Goal: Transaction & Acquisition: Purchase product/service

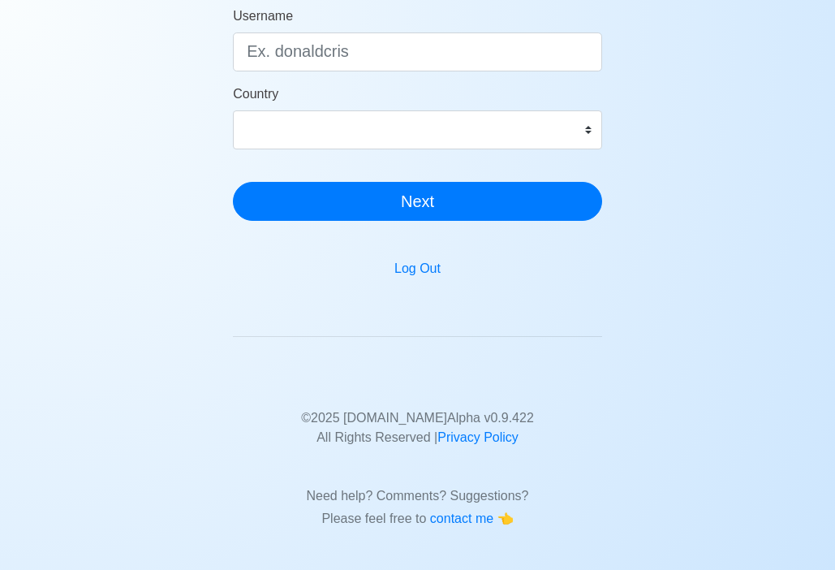
scroll to position [74, 0]
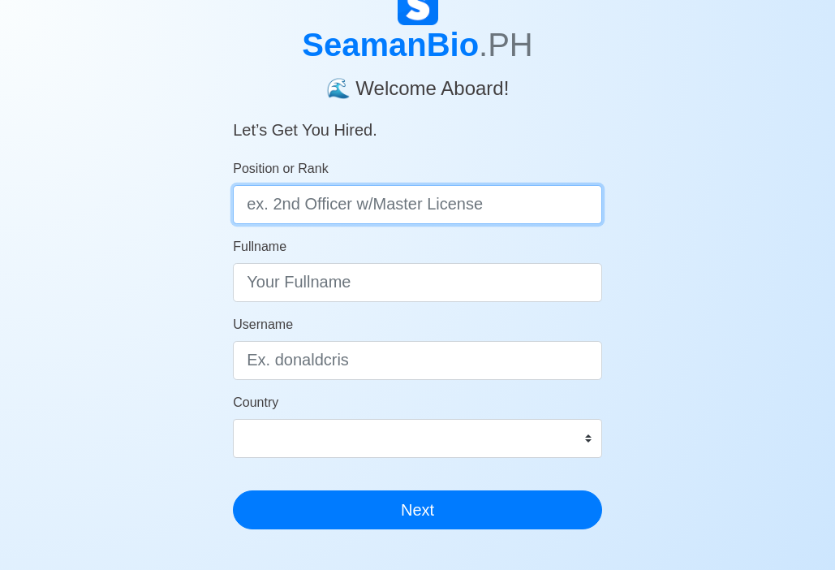
click at [491, 185] on input "Position or Rank" at bounding box center [417, 204] width 369 height 39
type input "ab"
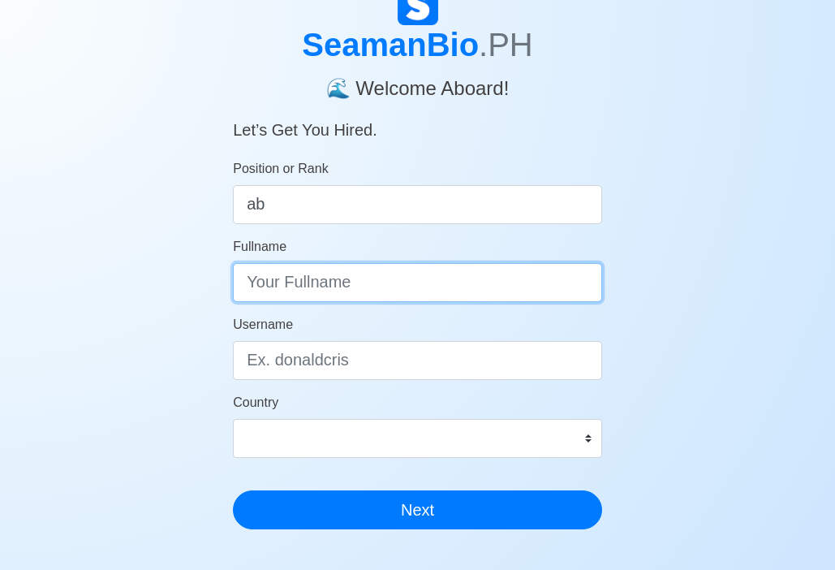
click at [493, 288] on input "Fullname" at bounding box center [417, 282] width 369 height 39
click at [248, 283] on input "carcillar" at bounding box center [417, 282] width 369 height 39
type input "[PERSON_NAME]"
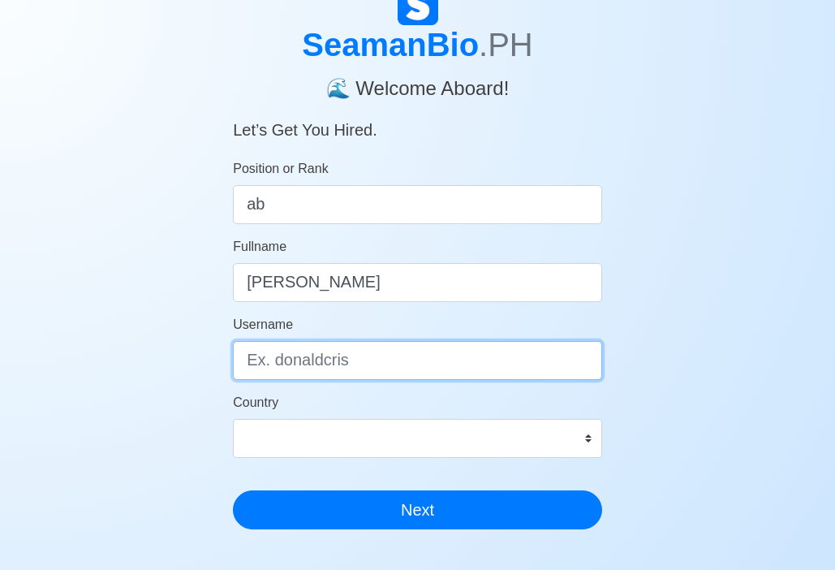
click at [414, 358] on input "Username" at bounding box center [417, 360] width 369 height 39
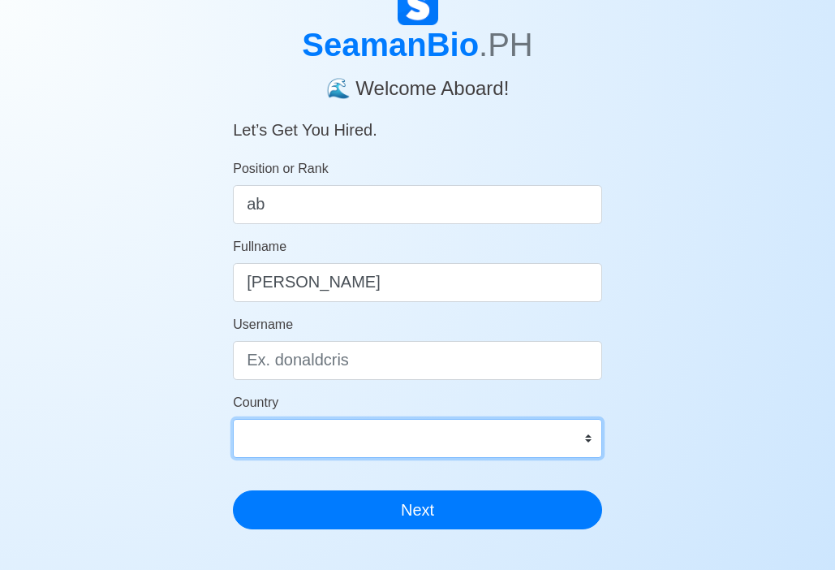
select select "PH"
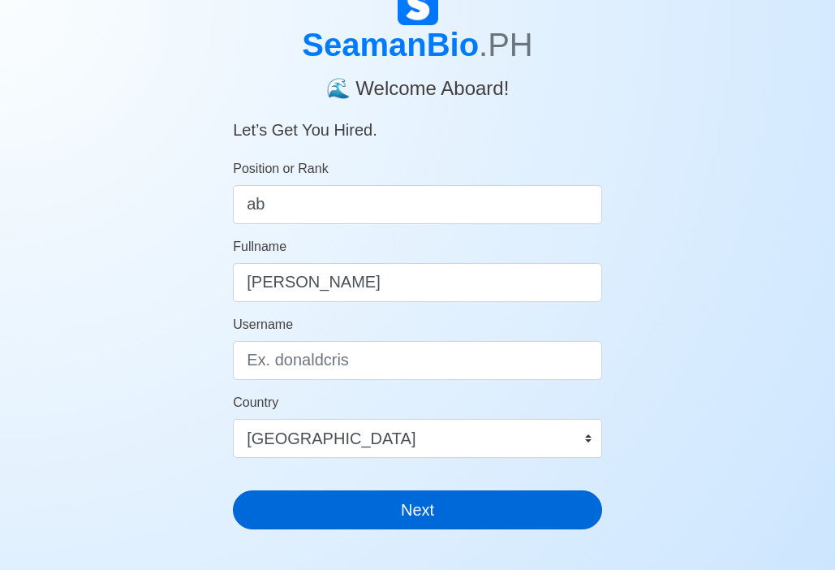
click at [399, 520] on button "Next" at bounding box center [417, 509] width 369 height 39
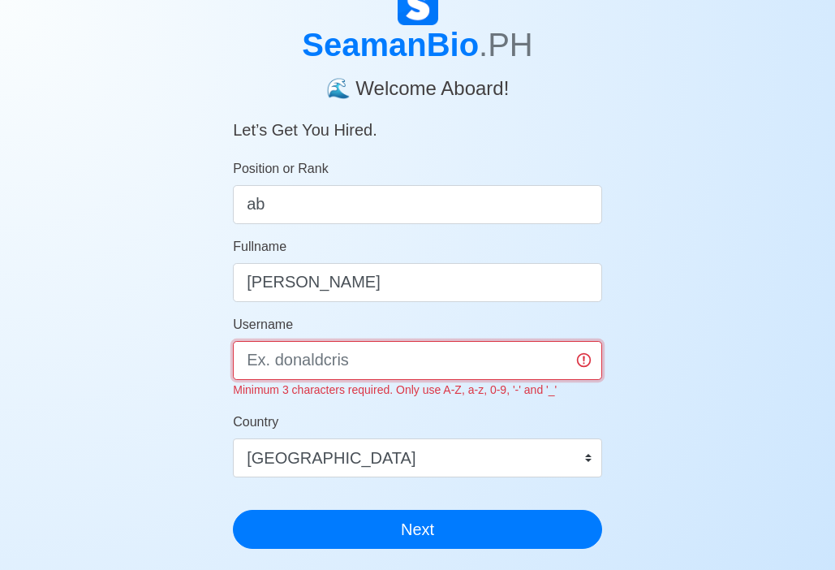
click at [457, 347] on input "Username" at bounding box center [417, 360] width 369 height 39
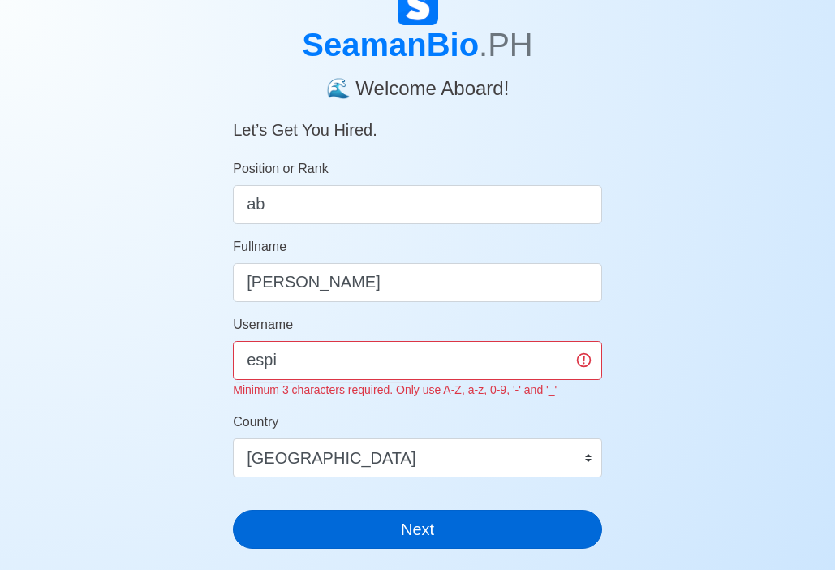
click at [455, 533] on div "SeamanBio .PH 🌊 Welcome Aboard! Let’s Get You Hired. Position or Rank ab Fullna…" at bounding box center [417, 273] width 369 height 577
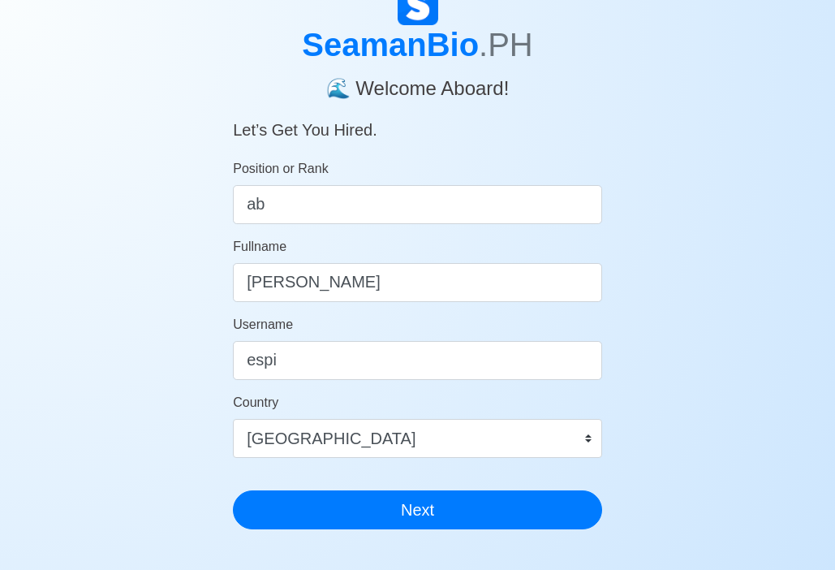
scroll to position [382, 0]
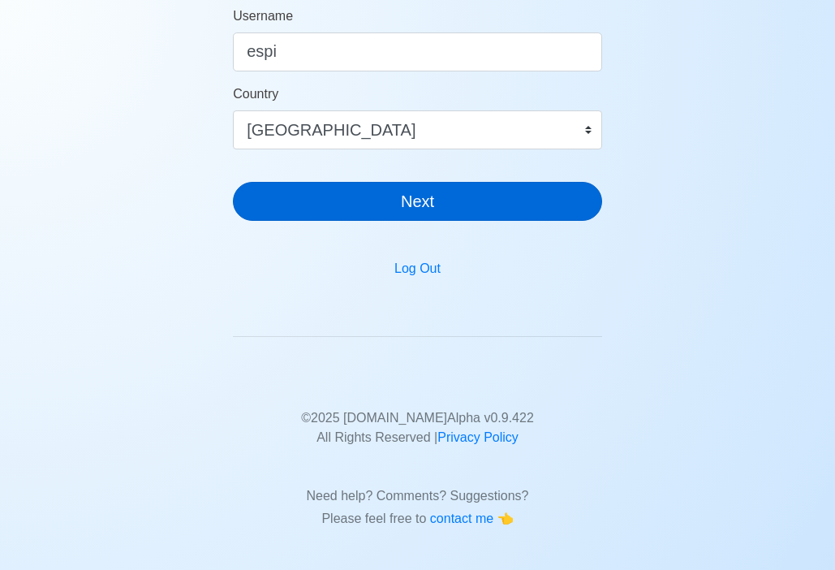
click at [430, 202] on button "Next" at bounding box center [417, 201] width 369 height 39
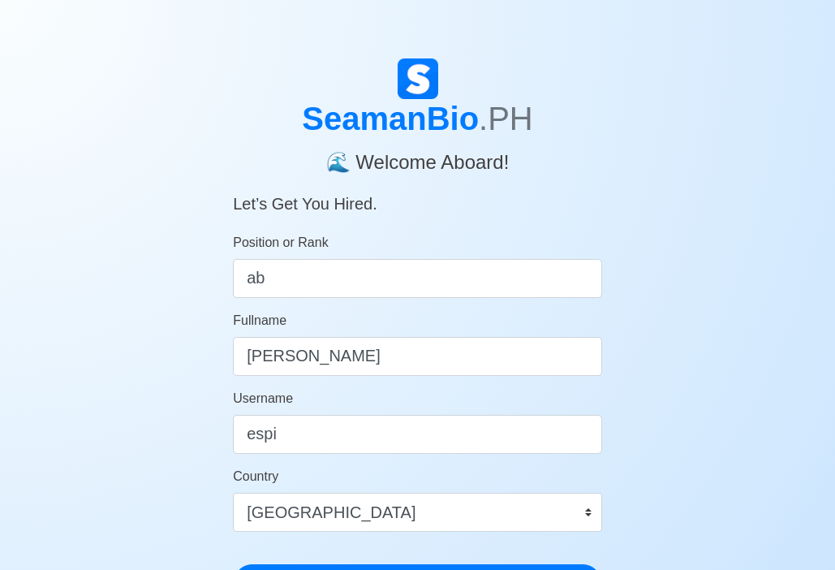
scroll to position [44, 0]
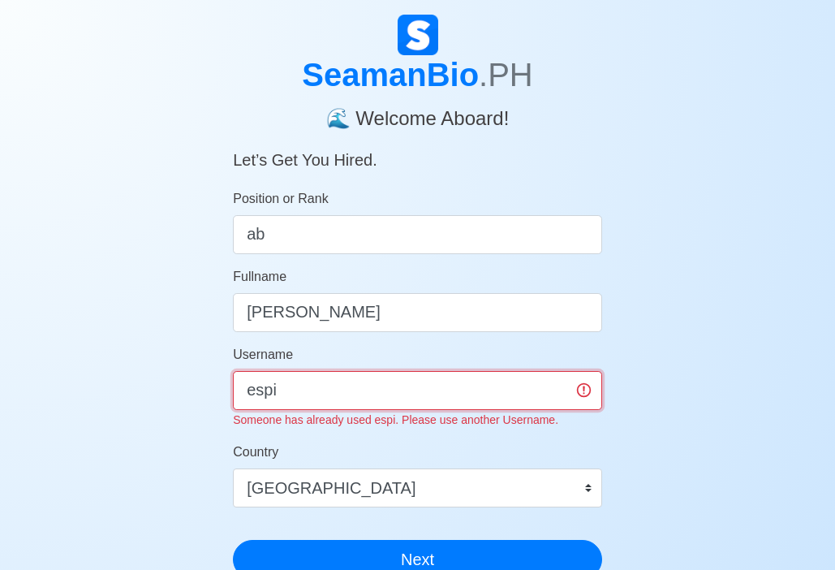
click at [399, 398] on input "espi" at bounding box center [417, 390] width 369 height 39
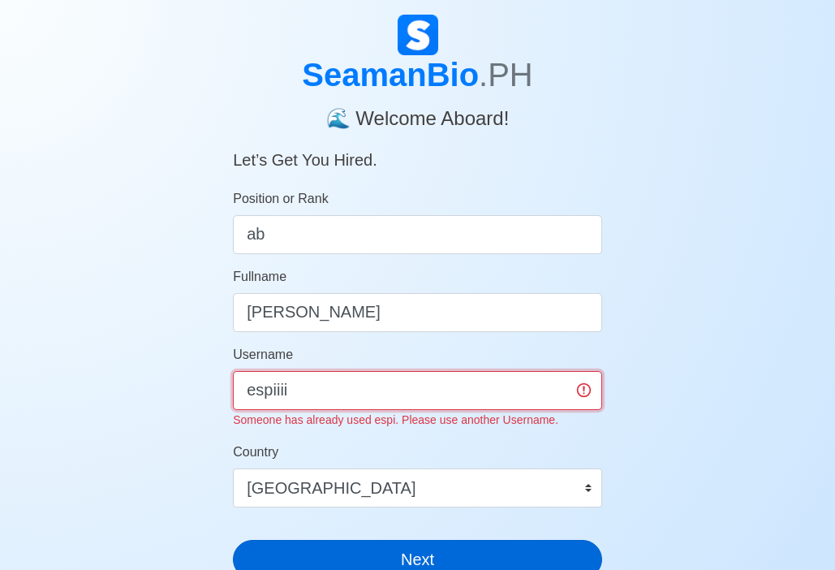
type input "espiiii"
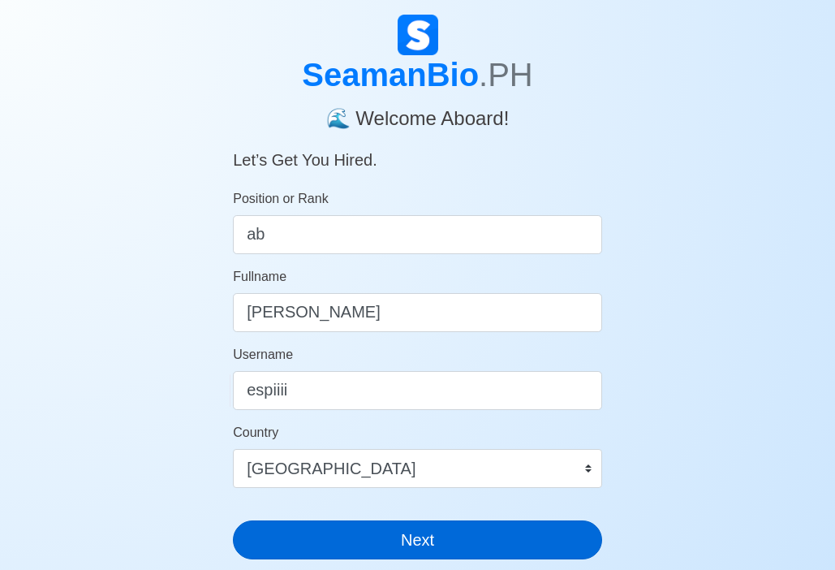
click at [477, 549] on button "Next" at bounding box center [417, 539] width 369 height 39
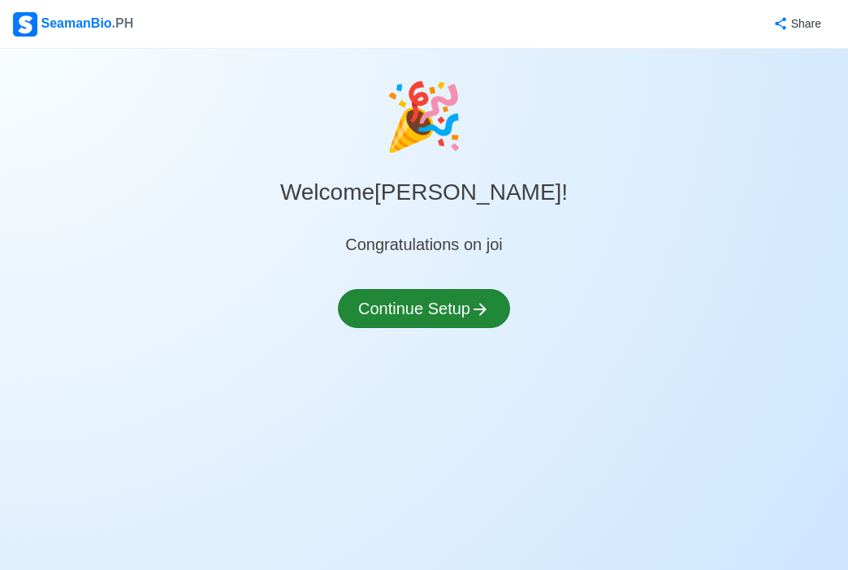
click at [465, 326] on button "Continue Setup" at bounding box center [424, 308] width 172 height 39
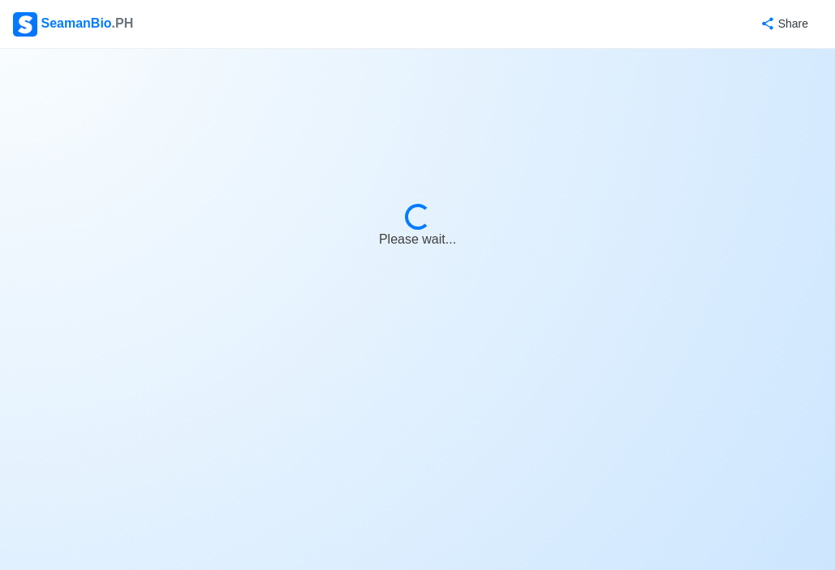
select select "Visible for Hiring"
select select "PH"
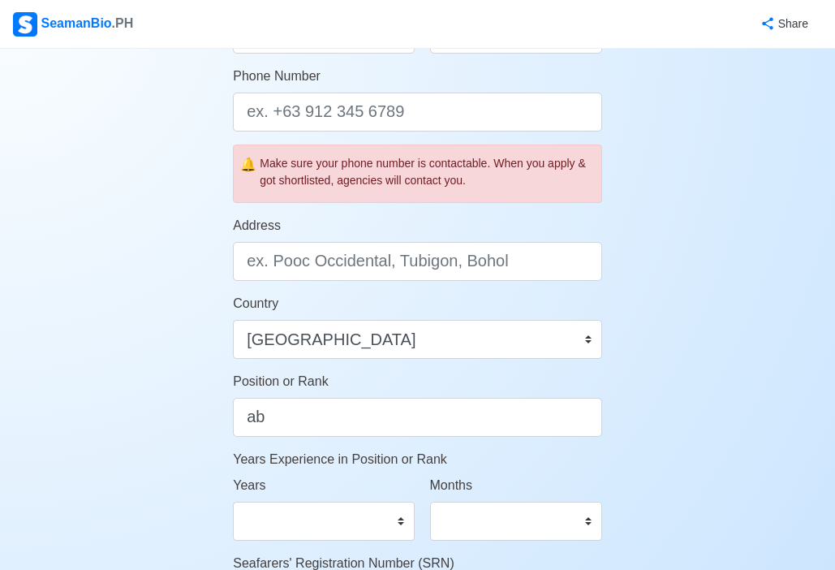
scroll to position [939, 0]
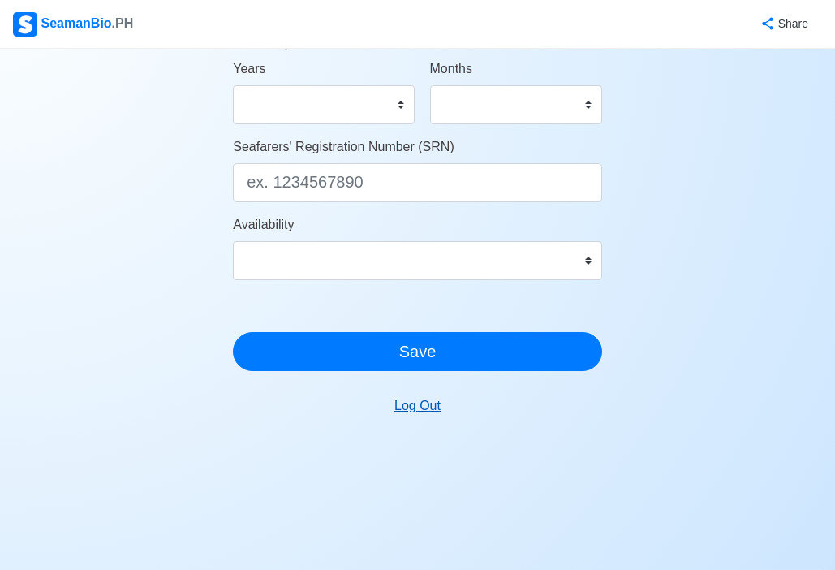
click at [445, 409] on button "Log Out" at bounding box center [417, 405] width 67 height 31
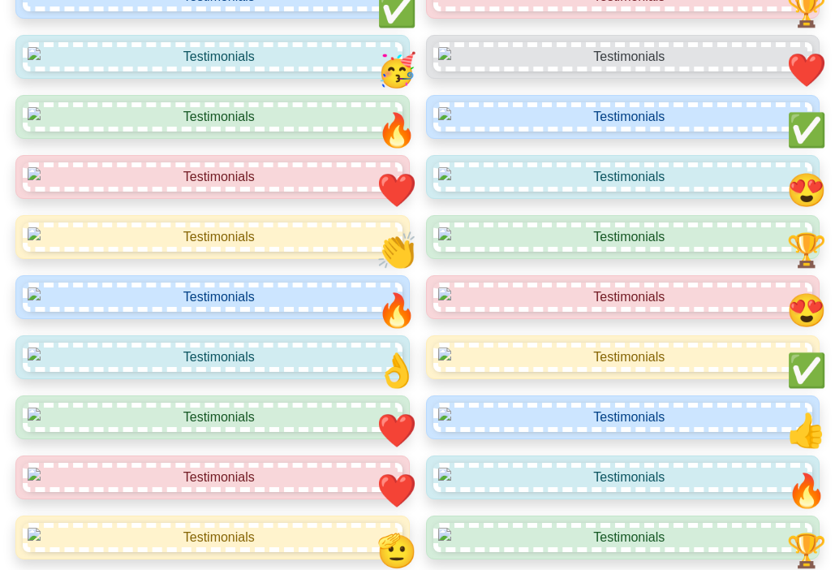
click at [438, 71] on img at bounding box center [623, 56] width 380 height 29
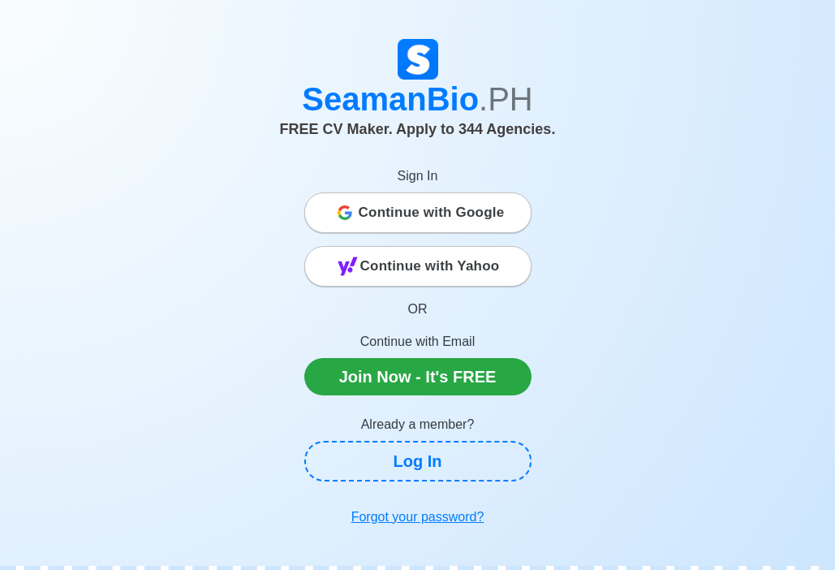
click at [459, 340] on p "Continue with Email" at bounding box center [417, 341] width 227 height 19
click at [485, 213] on span "Continue with Google" at bounding box center [432, 212] width 146 height 32
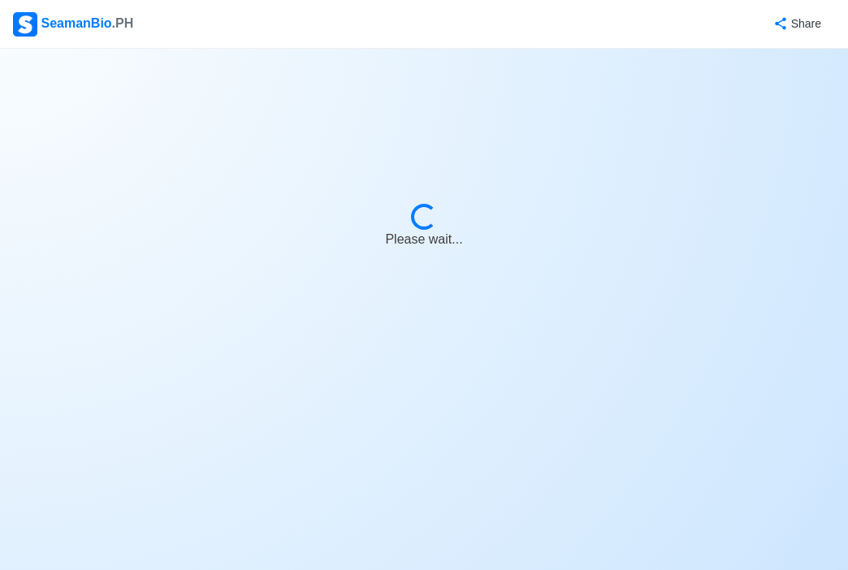
select select "Visible for Hiring"
select select "PH"
select select "Visible for Hiring"
select select "PH"
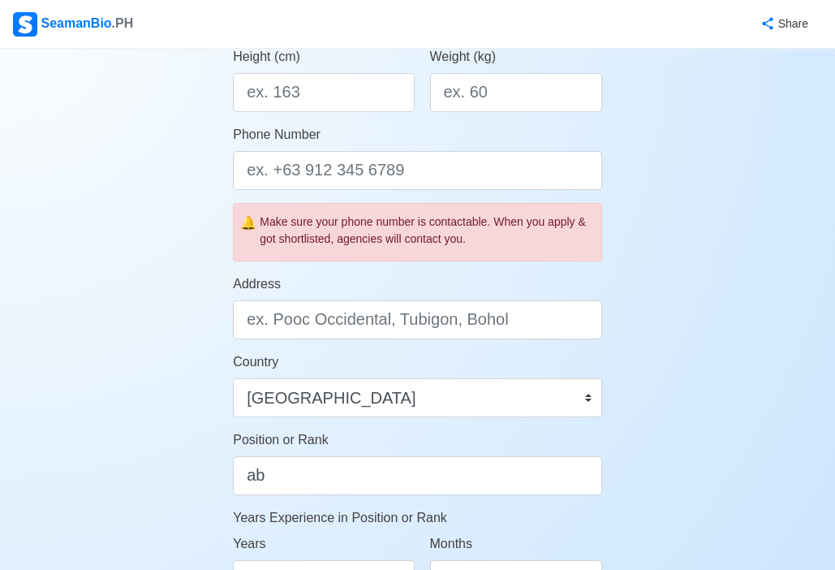
scroll to position [939, 0]
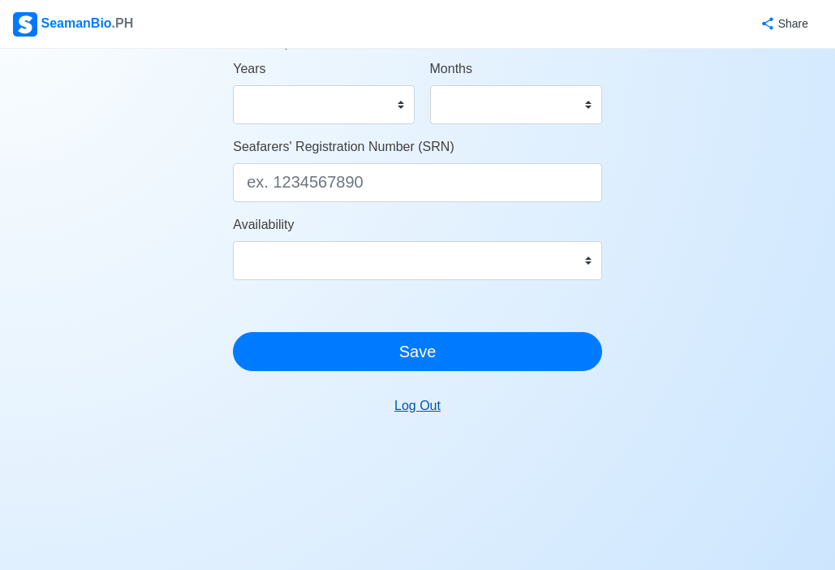
click at [436, 412] on button "Log Out" at bounding box center [417, 405] width 67 height 31
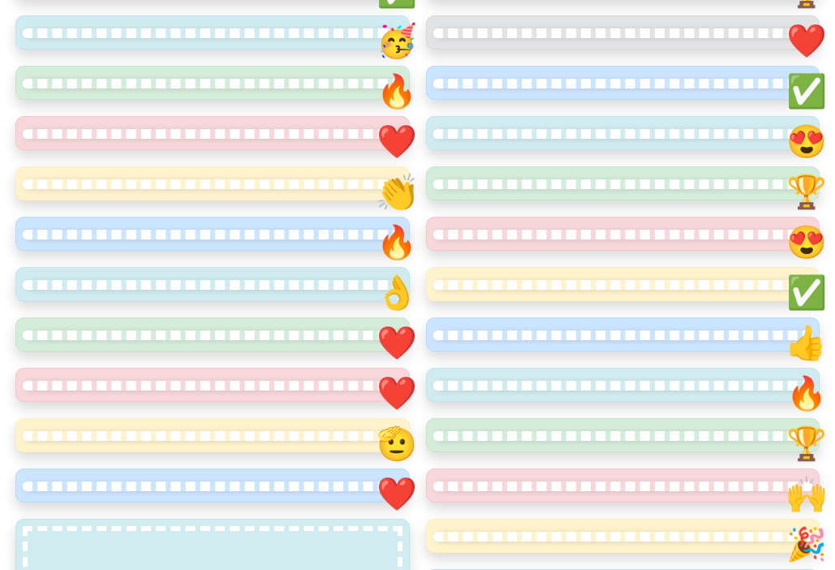
scroll to position [19, 0]
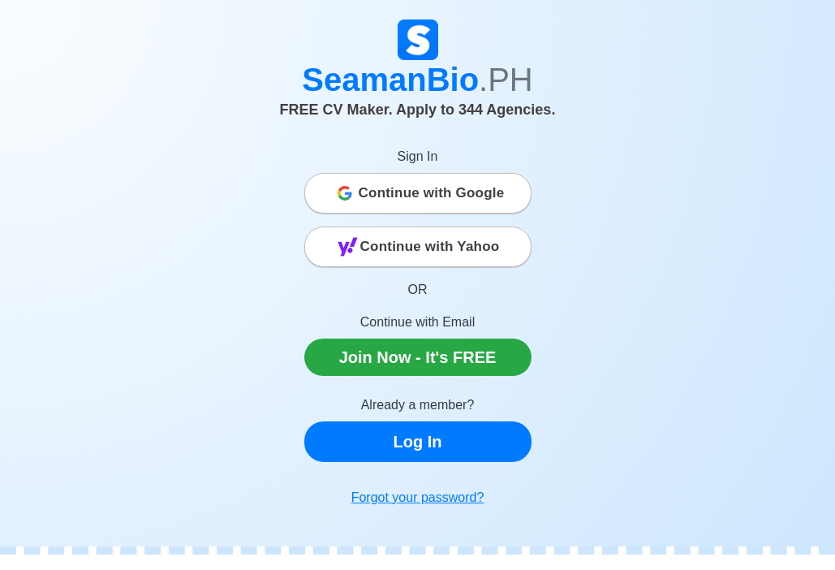
click at [455, 456] on link "Log In" at bounding box center [417, 441] width 227 height 41
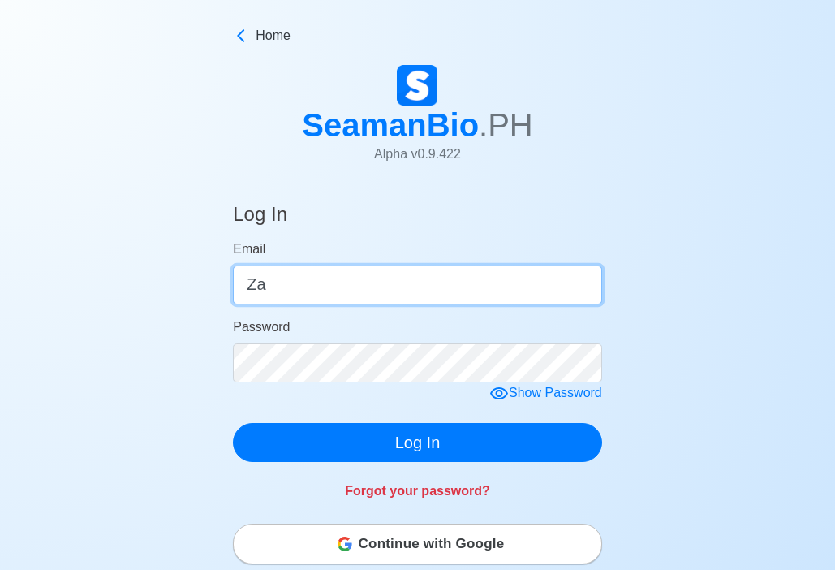
type input "Z"
type input "[EMAIL_ADDRESS][DOMAIN_NAME]"
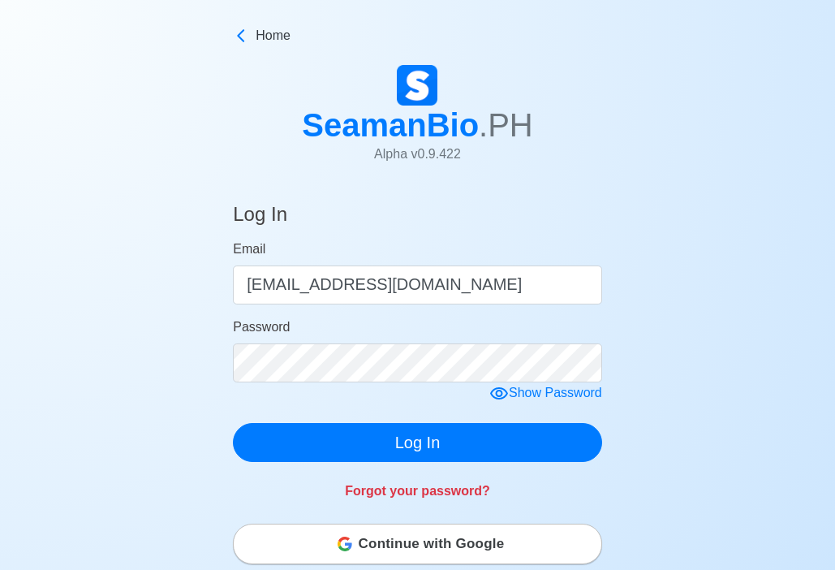
click at [453, 471] on div "Forgot your password?" at bounding box center [417, 481] width 369 height 39
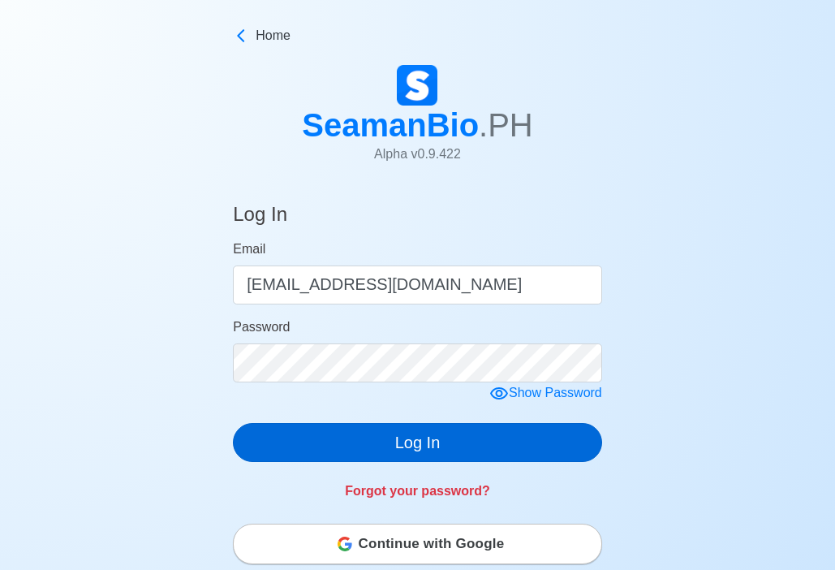
click at [478, 442] on button "Log In" at bounding box center [417, 442] width 369 height 39
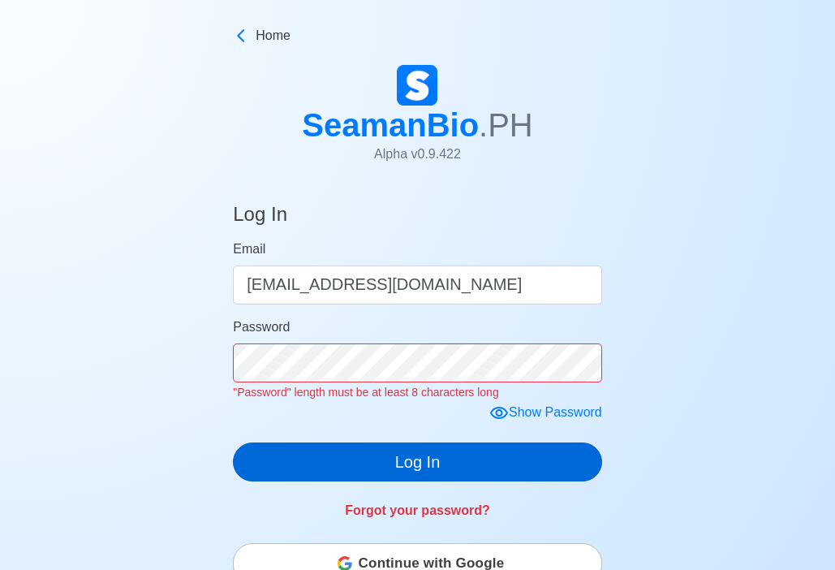
click at [506, 463] on button "Log In" at bounding box center [417, 461] width 369 height 39
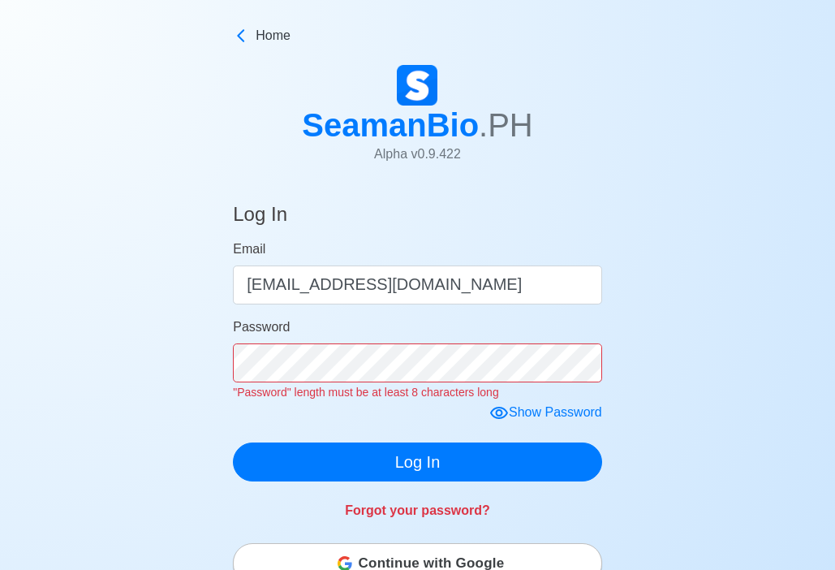
scroll to position [58, 0]
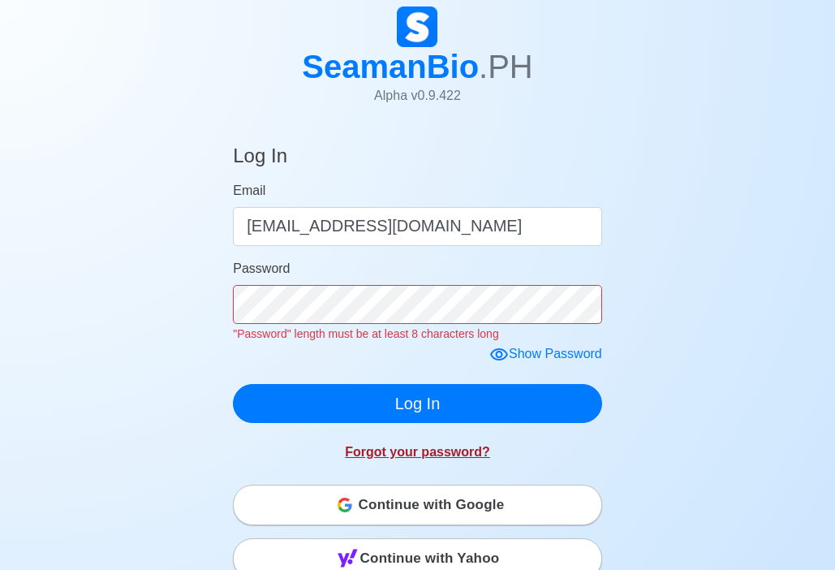
click at [435, 451] on link "Forgot your password?" at bounding box center [417, 452] width 145 height 14
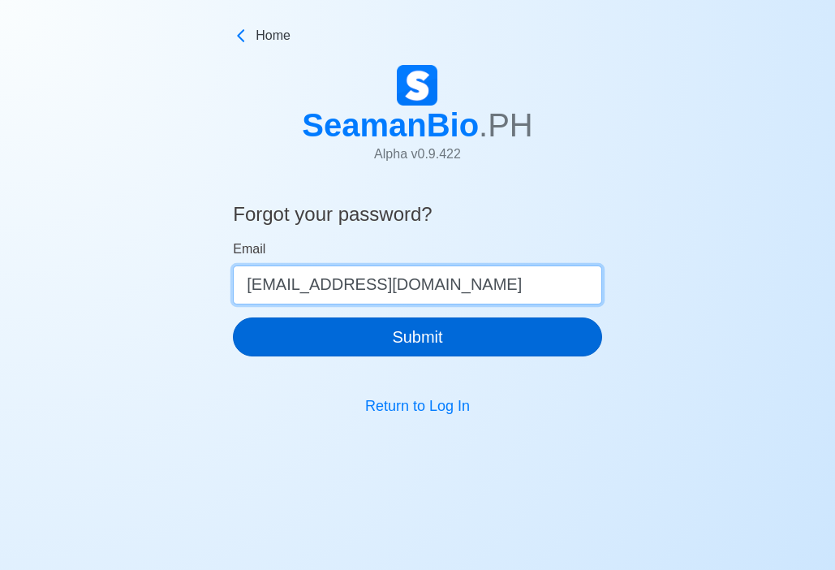
type input "[EMAIL_ADDRESS][DOMAIN_NAME]"
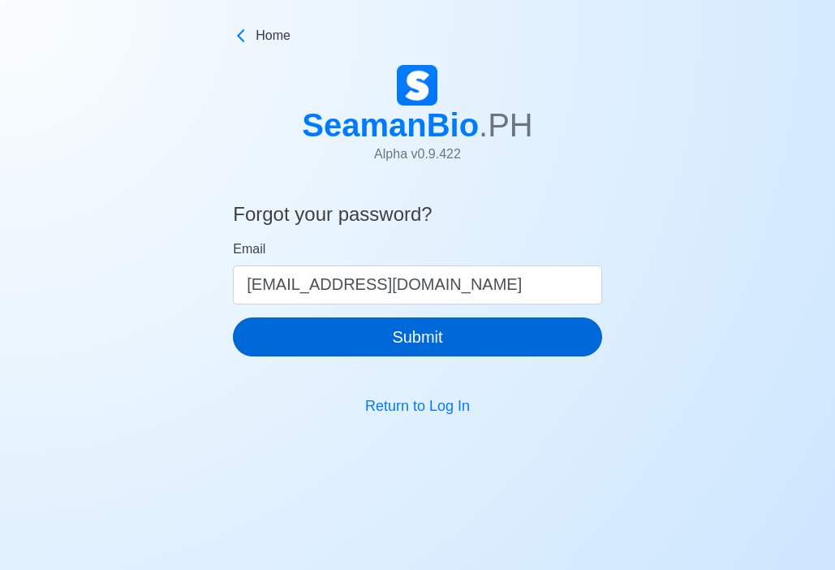
click at [362, 332] on button "Submit" at bounding box center [417, 336] width 369 height 39
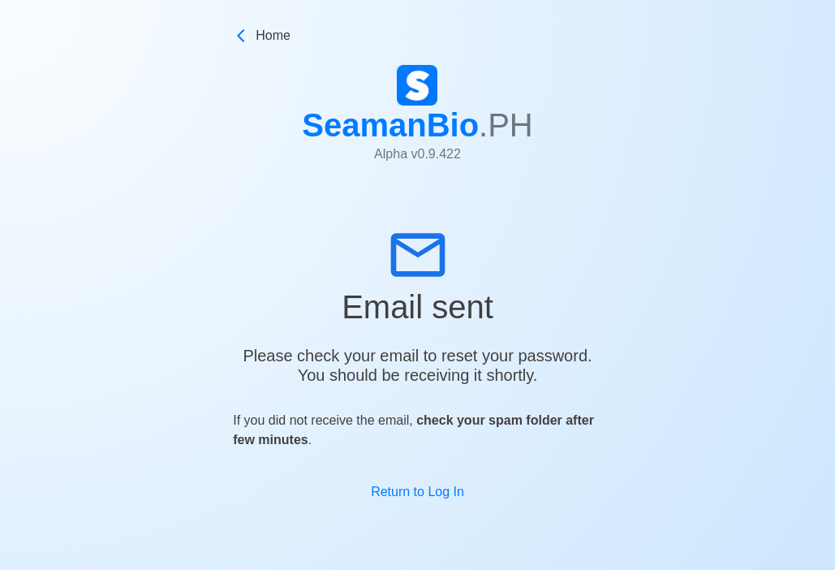
scroll to position [19, 0]
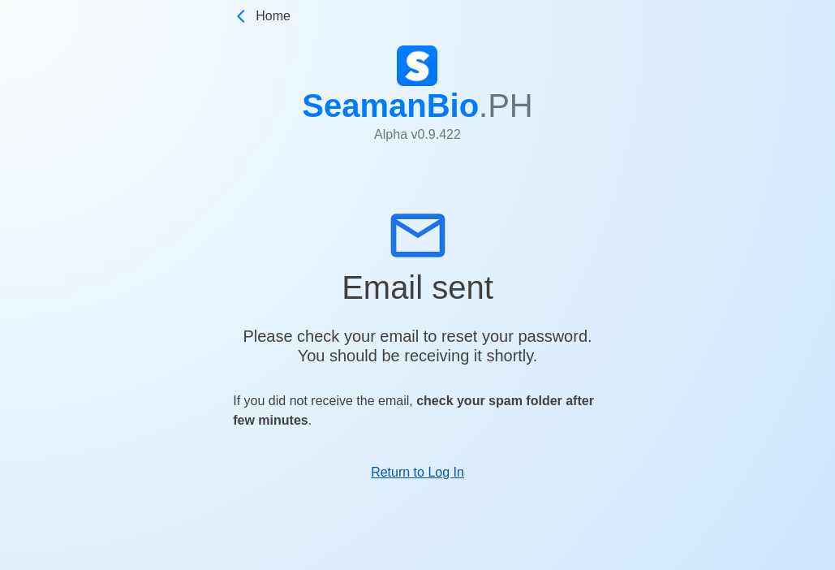
click at [401, 469] on link "Return to Log In" at bounding box center [417, 472] width 93 height 14
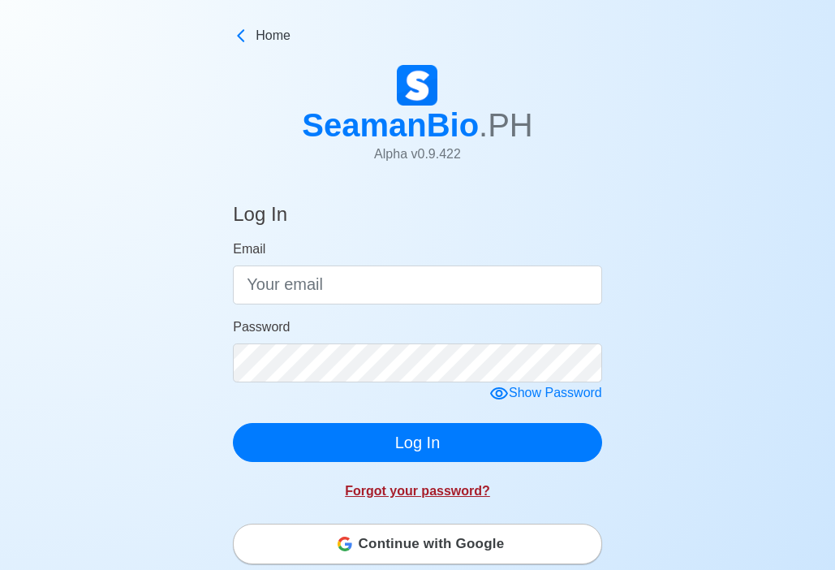
click at [453, 496] on link "Forgot your password?" at bounding box center [417, 491] width 145 height 14
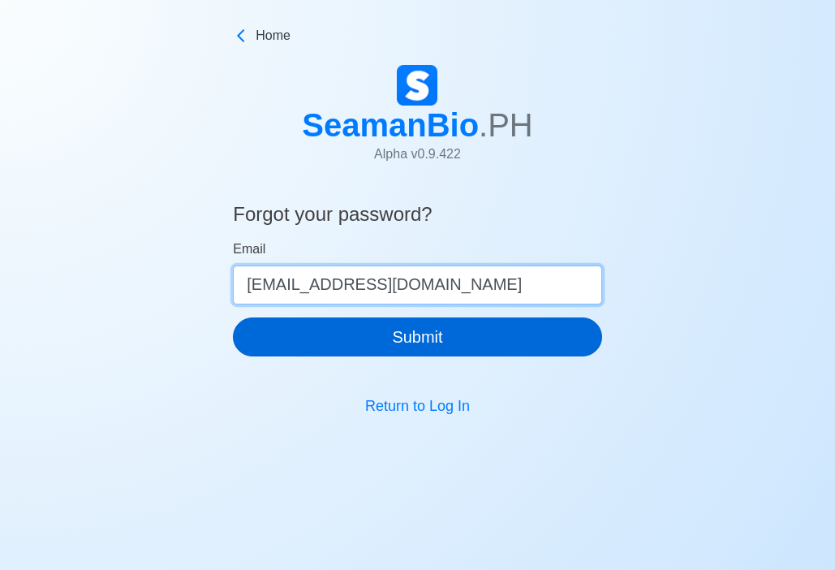
type input "[EMAIL_ADDRESS][DOMAIN_NAME]"
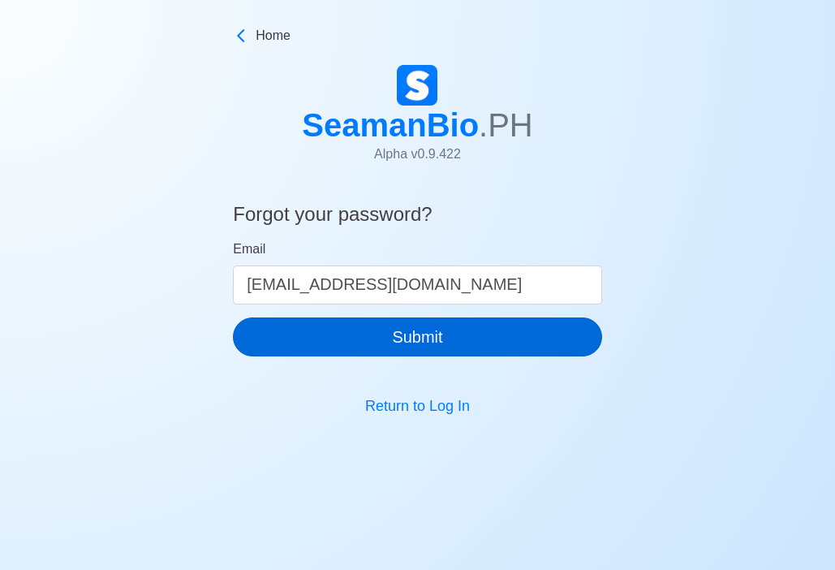
click at [339, 326] on button "Submit" at bounding box center [417, 336] width 369 height 39
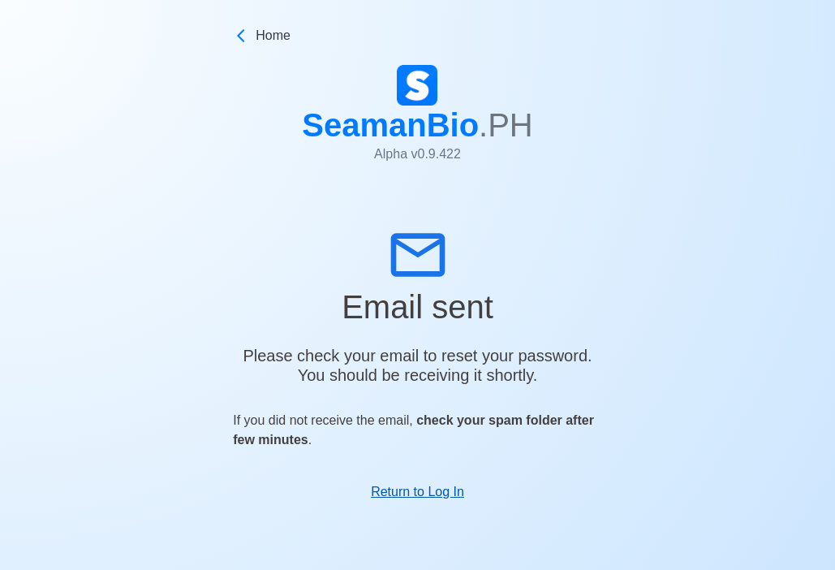
click at [434, 490] on link "Return to Log In" at bounding box center [417, 492] width 93 height 14
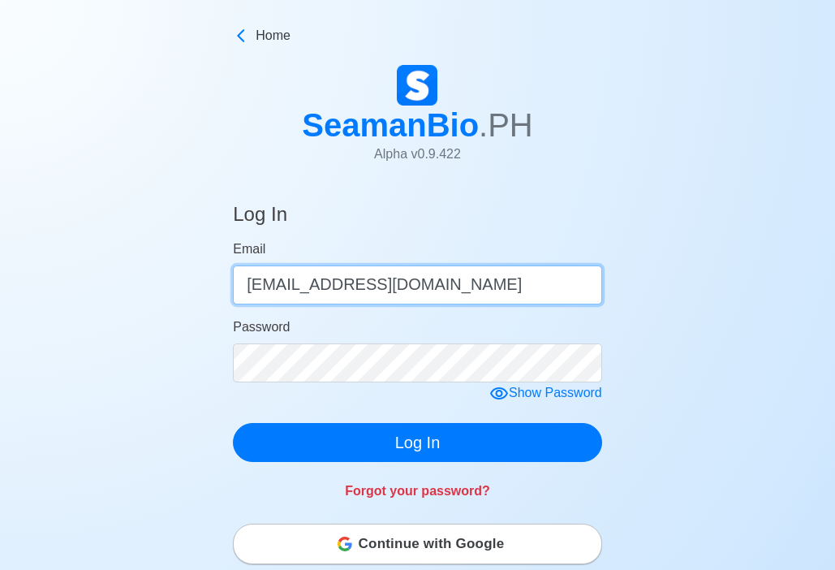
type input "[EMAIL_ADDRESS][DOMAIN_NAME]"
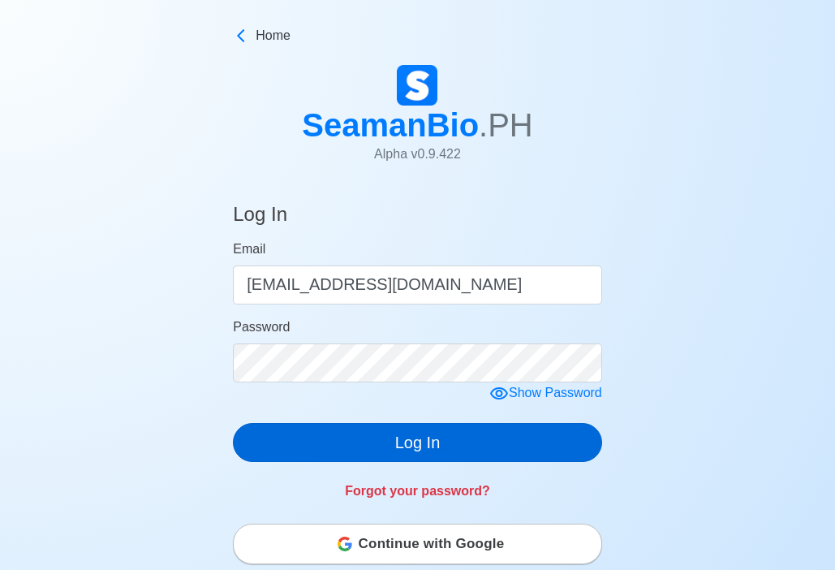
click at [426, 455] on button "Log In" at bounding box center [417, 442] width 369 height 39
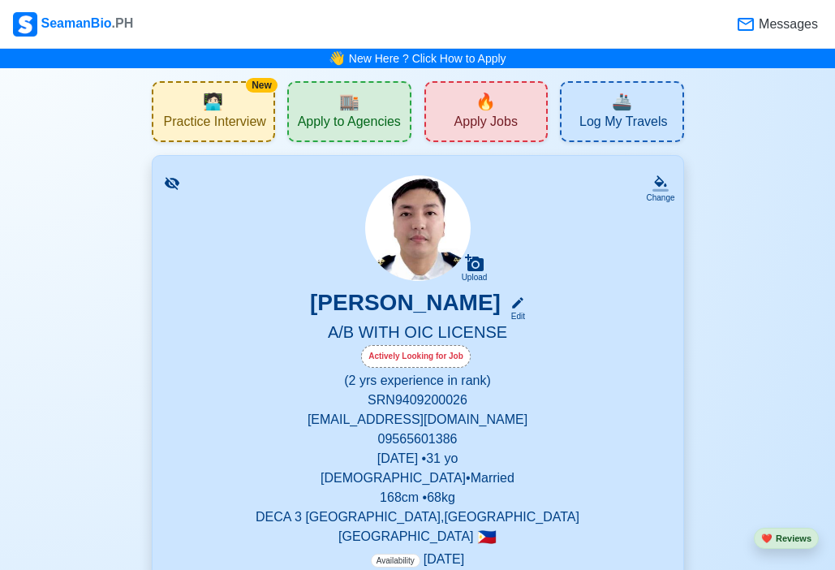
click at [246, 124] on span "Practice Interview" at bounding box center [215, 124] width 102 height 20
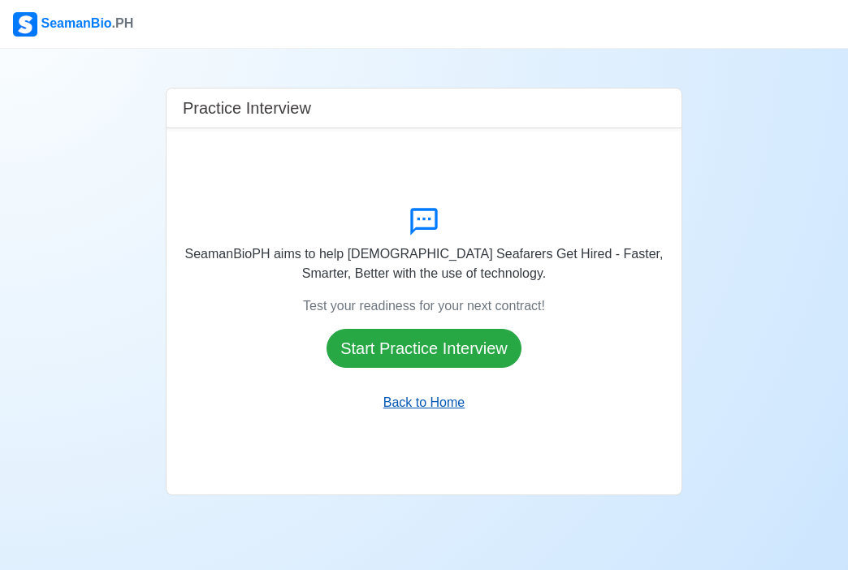
click at [416, 418] on button "Back to Home" at bounding box center [424, 402] width 102 height 31
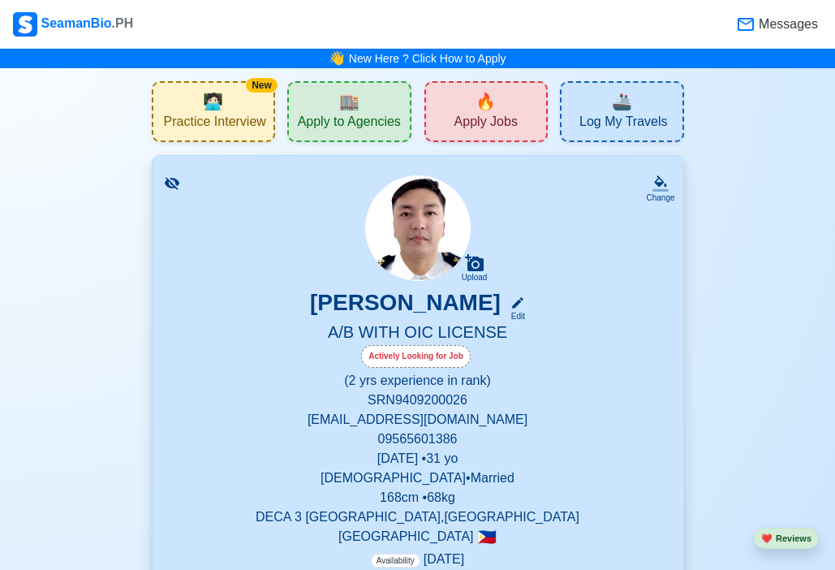
click at [503, 100] on div "🔥 Apply Jobs" at bounding box center [487, 111] width 124 height 61
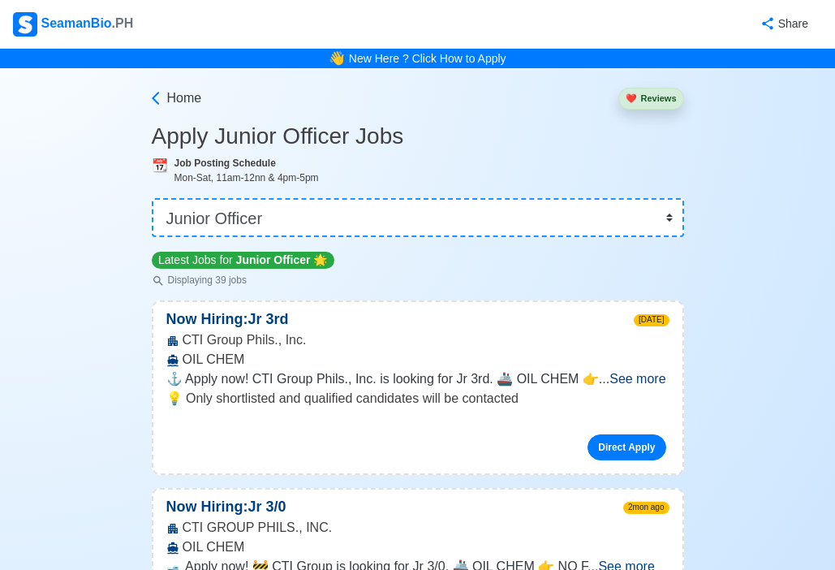
click at [640, 384] on span "See more" at bounding box center [638, 379] width 56 height 14
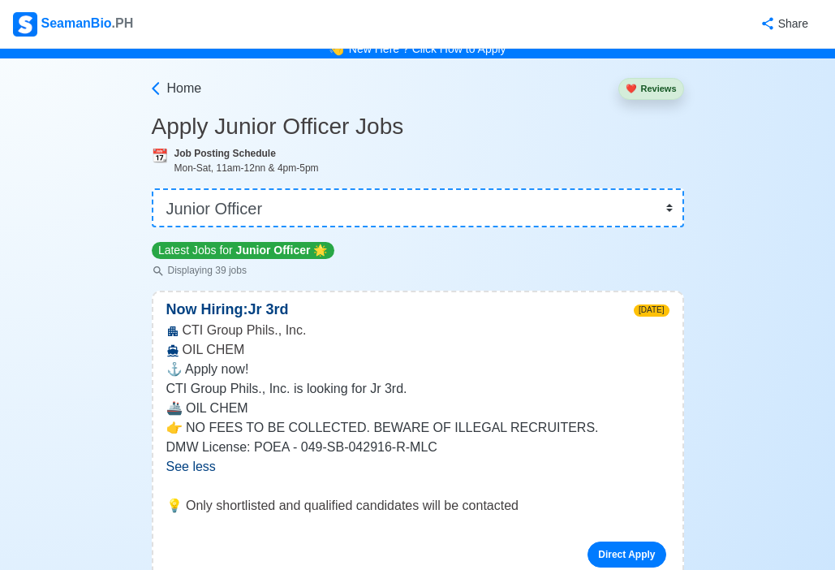
scroll to position [16, 0]
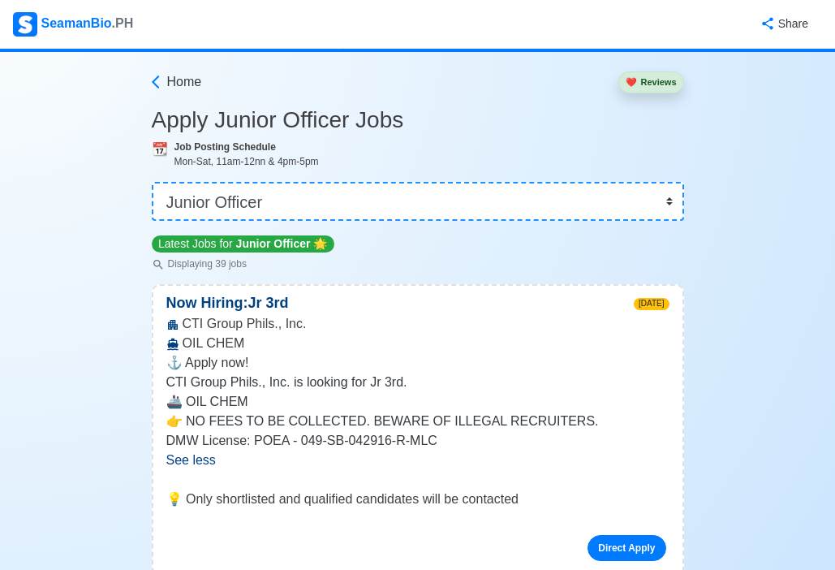
click at [190, 459] on span "See less" at bounding box center [191, 460] width 50 height 14
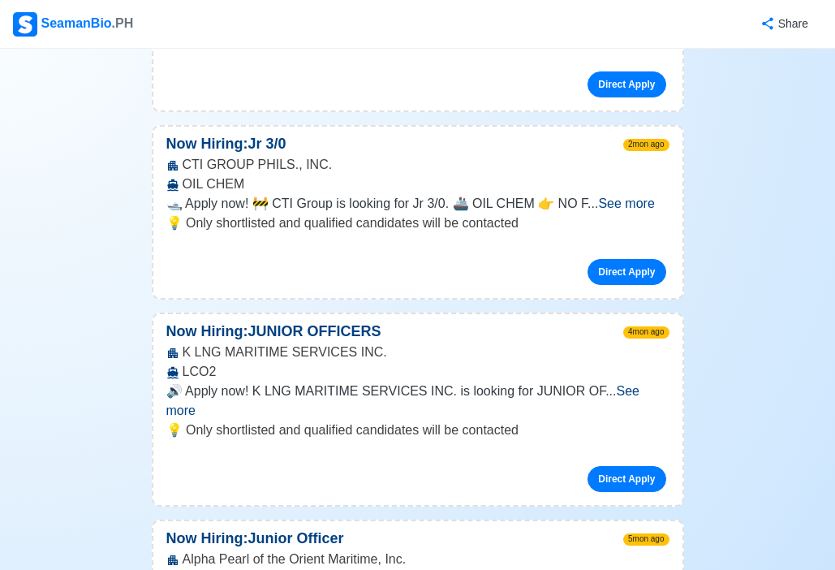
scroll to position [74, 0]
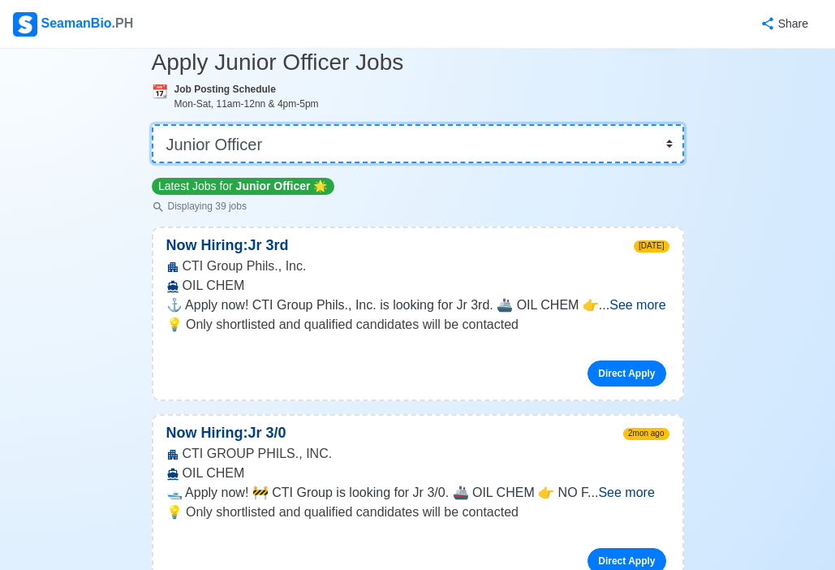
select select "3rd Officer"
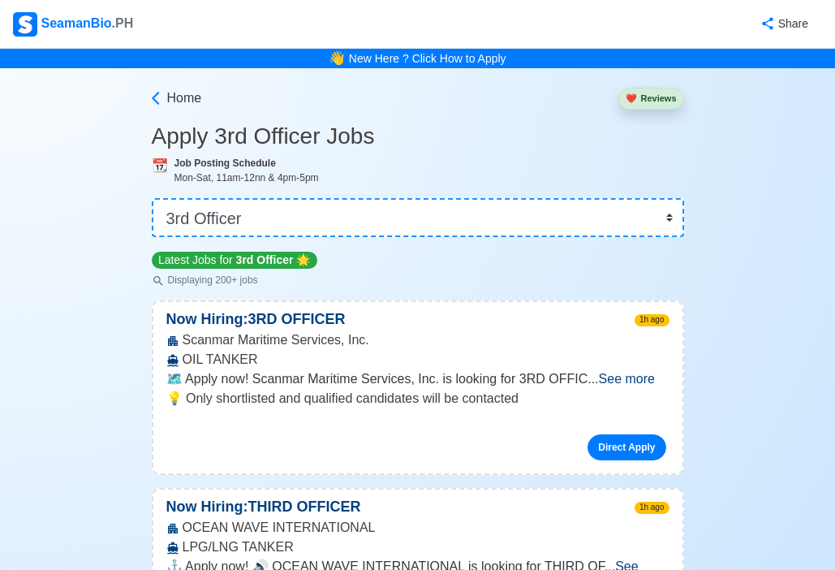
click at [639, 378] on span "See more" at bounding box center [627, 379] width 56 height 14
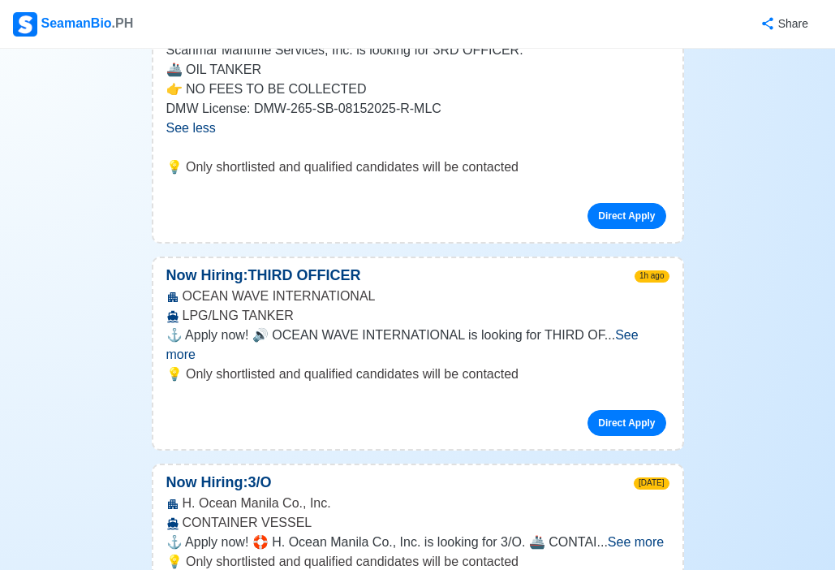
scroll to position [606, 0]
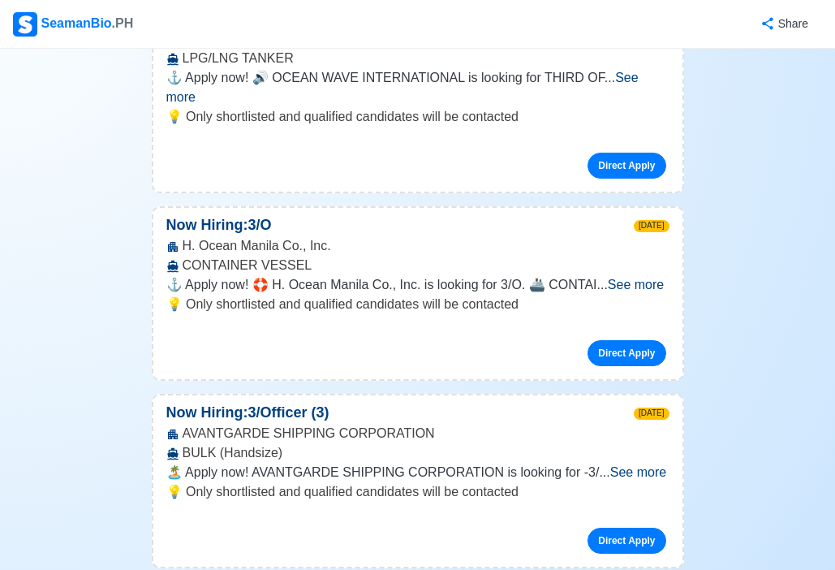
click at [639, 465] on span "See more" at bounding box center [638, 472] width 56 height 14
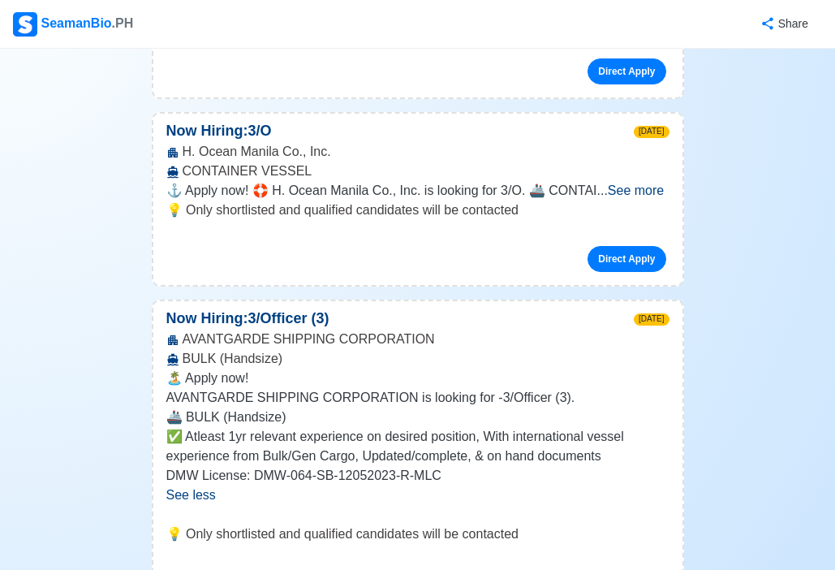
scroll to position [876, 0]
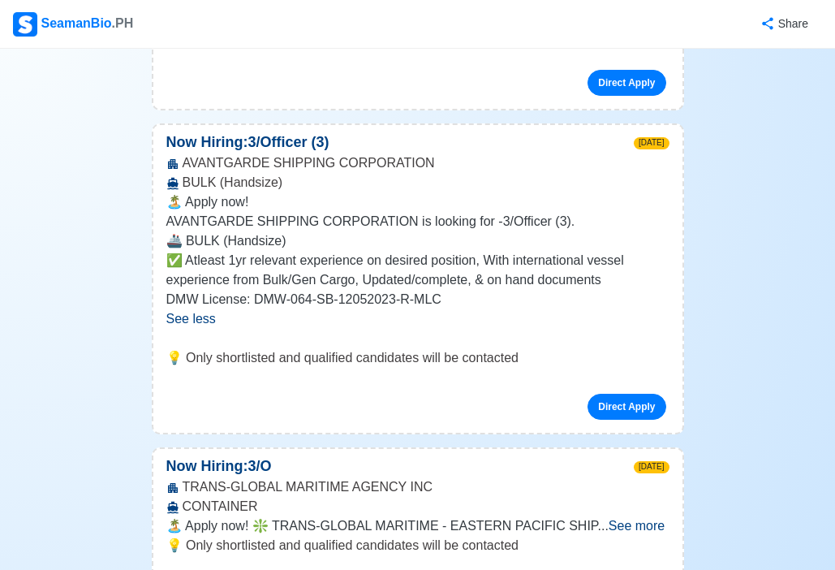
click at [636, 519] on span "See more" at bounding box center [637, 526] width 56 height 14
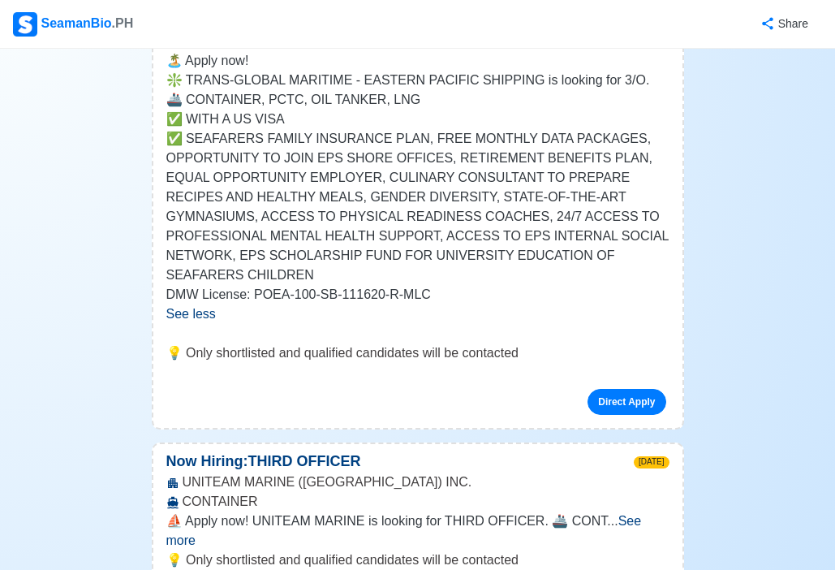
scroll to position [1401, 0]
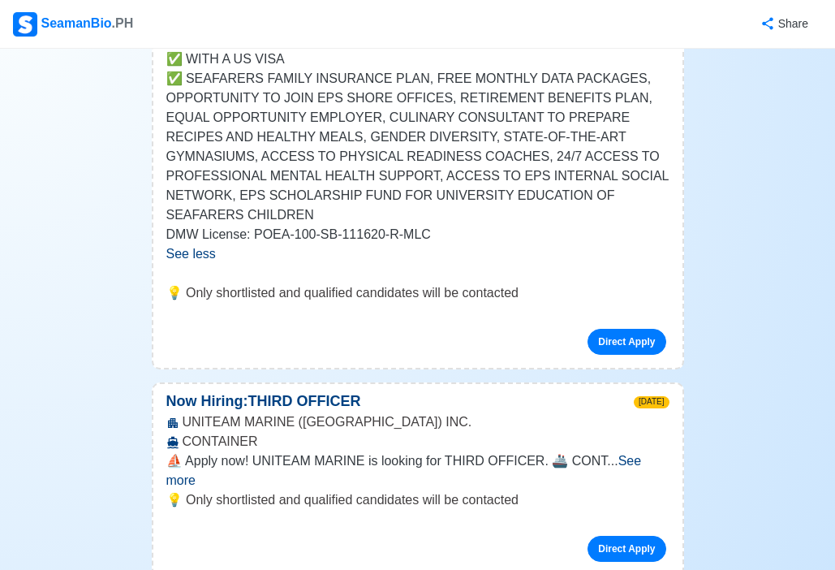
click at [642, 454] on span "See more" at bounding box center [404, 470] width 476 height 33
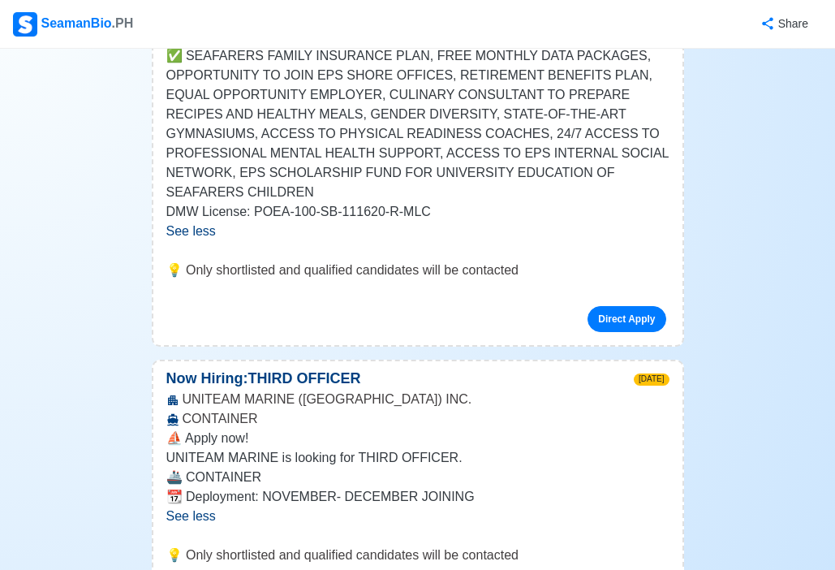
scroll to position [1513, 0]
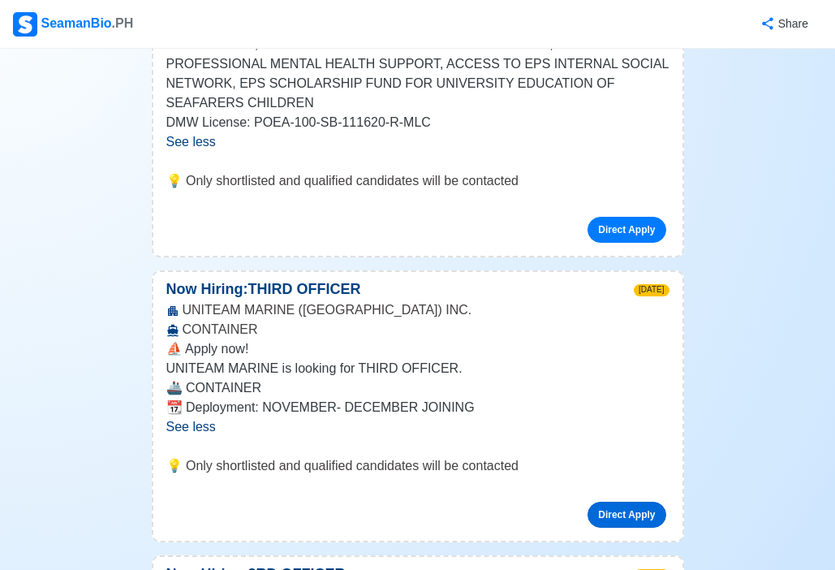
click at [628, 502] on link "Direct Apply" at bounding box center [627, 515] width 78 height 26
click at [638, 502] on link "Direct Apply" at bounding box center [627, 515] width 78 height 26
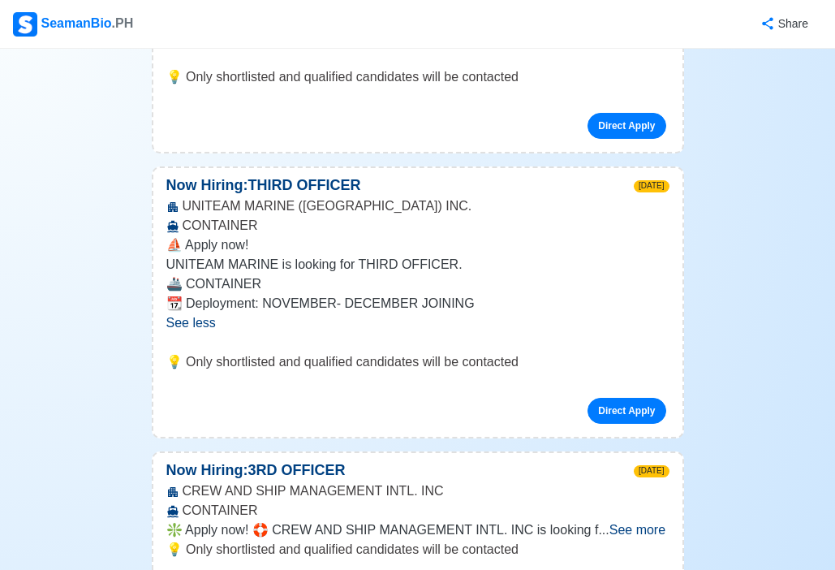
scroll to position [1657, 0]
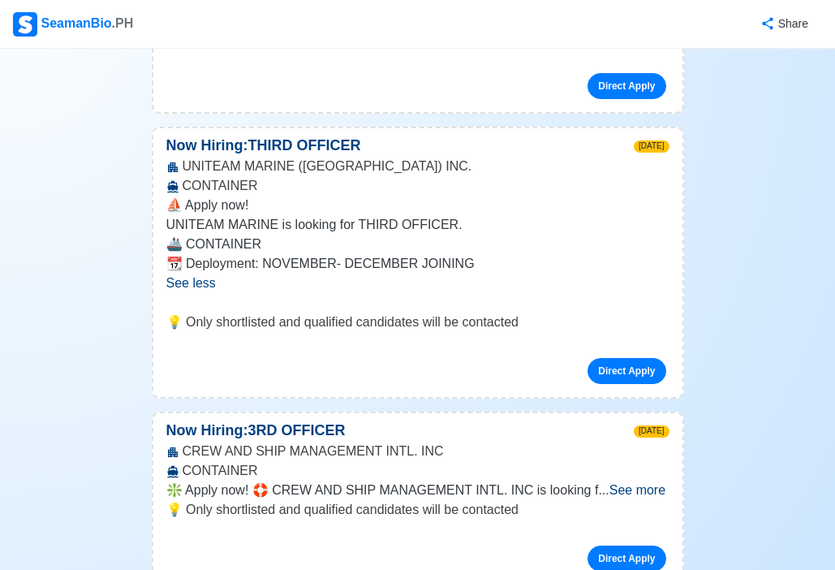
click at [646, 483] on span "See more" at bounding box center [638, 490] width 56 height 14
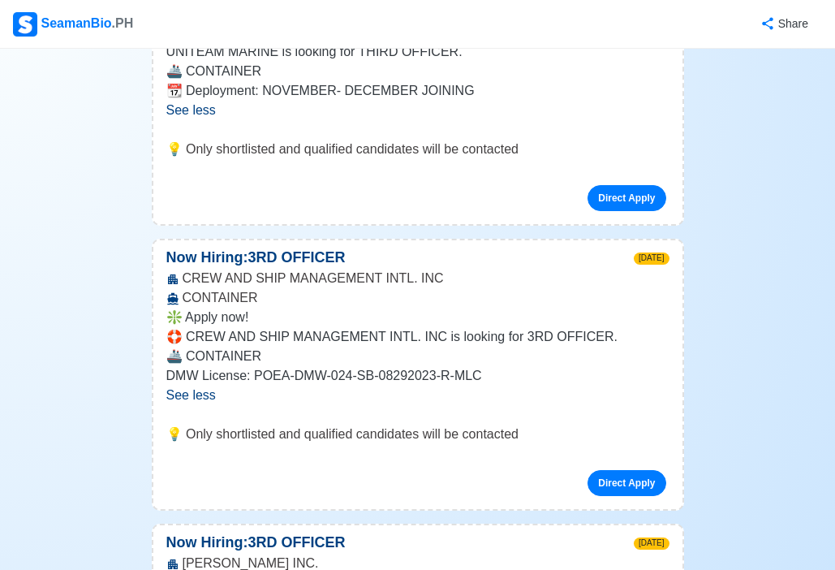
scroll to position [2094, 0]
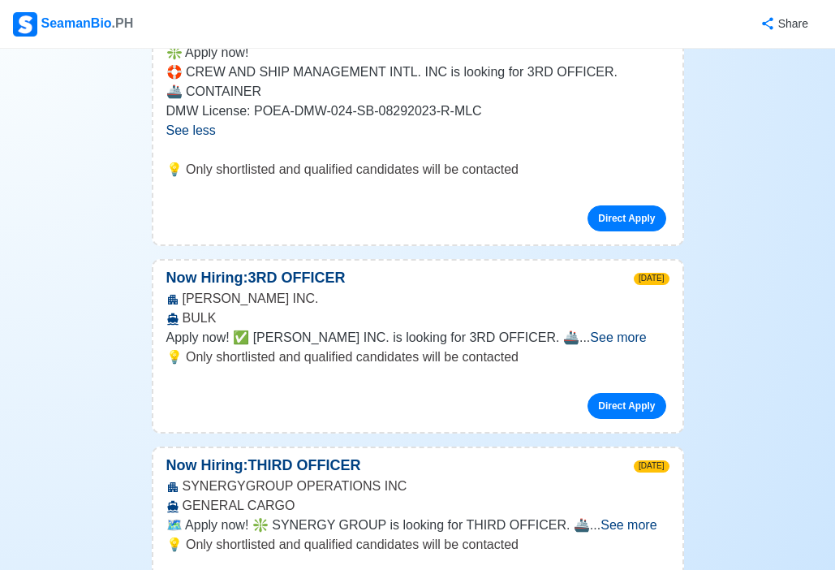
click at [623, 518] on span "See more" at bounding box center [629, 525] width 56 height 14
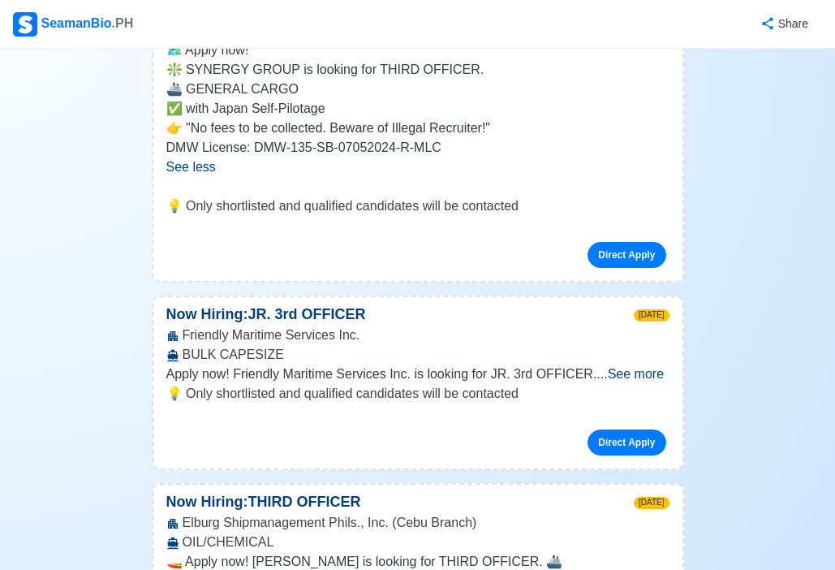
scroll to position [2857, 0]
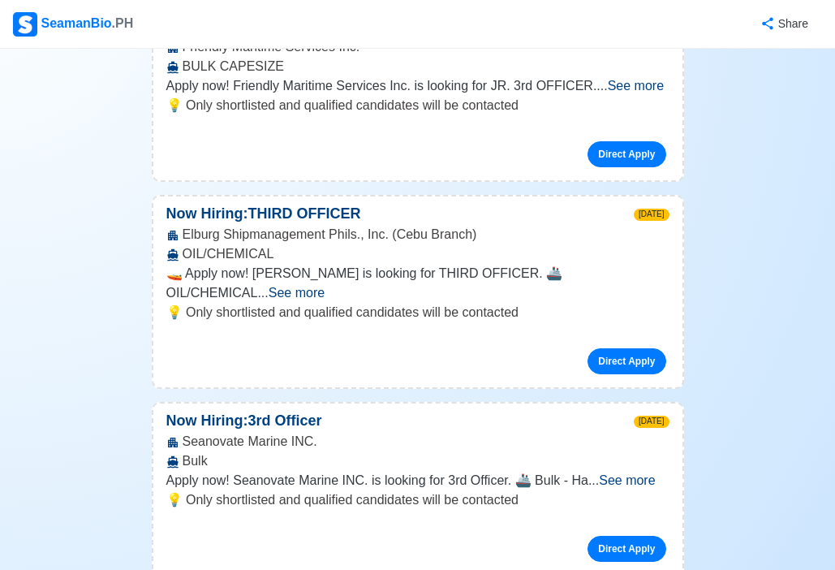
click at [644, 473] on span "See more" at bounding box center [627, 480] width 56 height 14
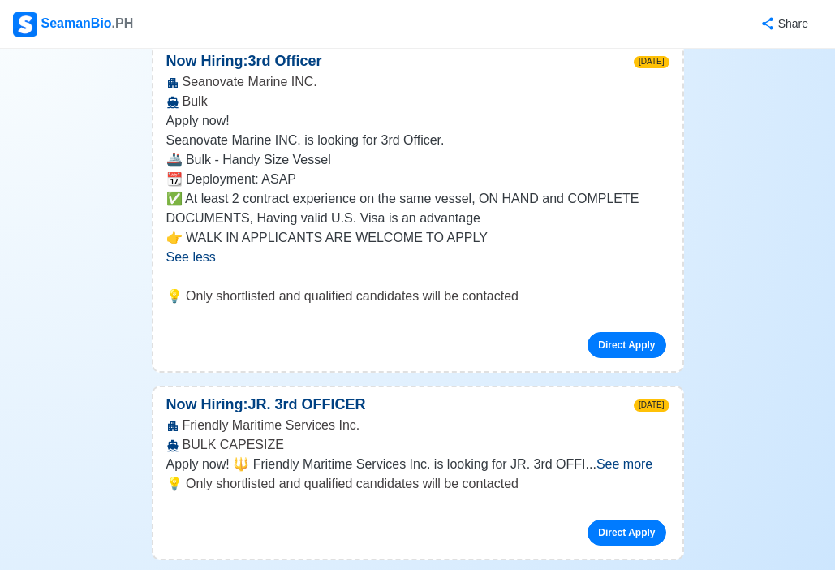
scroll to position [3214, 0]
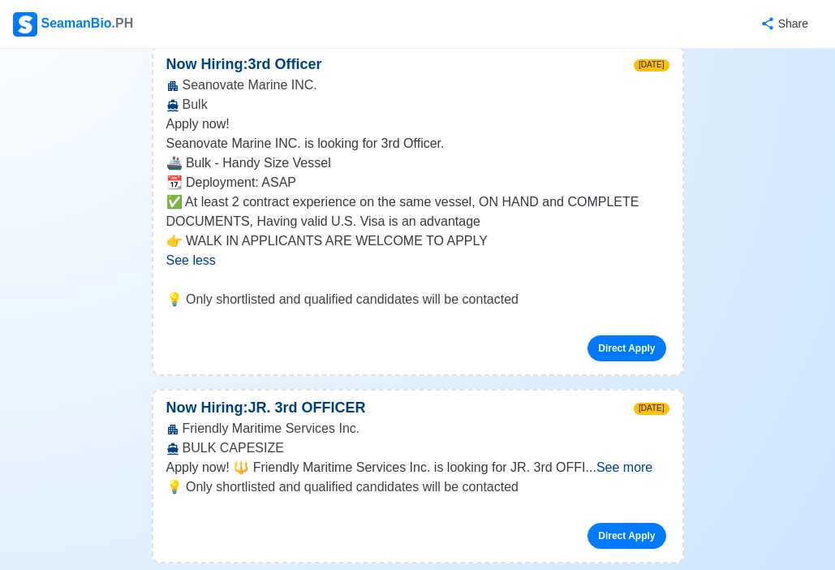
click at [627, 458] on div "Apply now! 🔱 Friendly Maritime Services Inc. is looking for JR. 3rd OFFI ... Se…" at bounding box center [417, 467] width 503 height 19
click at [629, 460] on span "See more" at bounding box center [625, 467] width 56 height 14
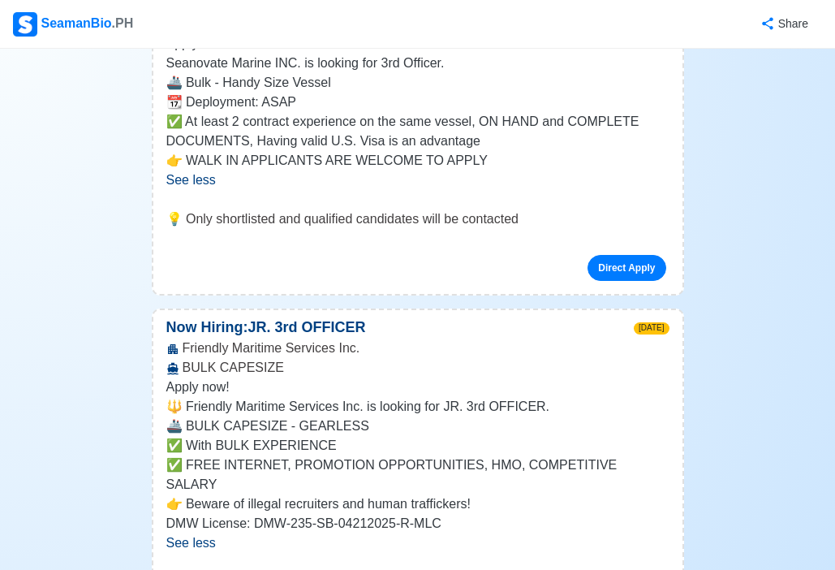
scroll to position [3297, 0]
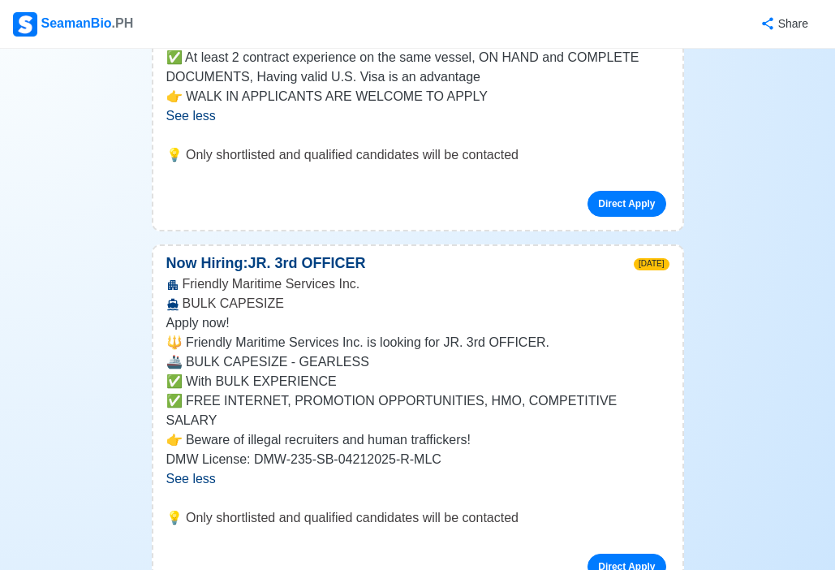
scroll to position [3362, 0]
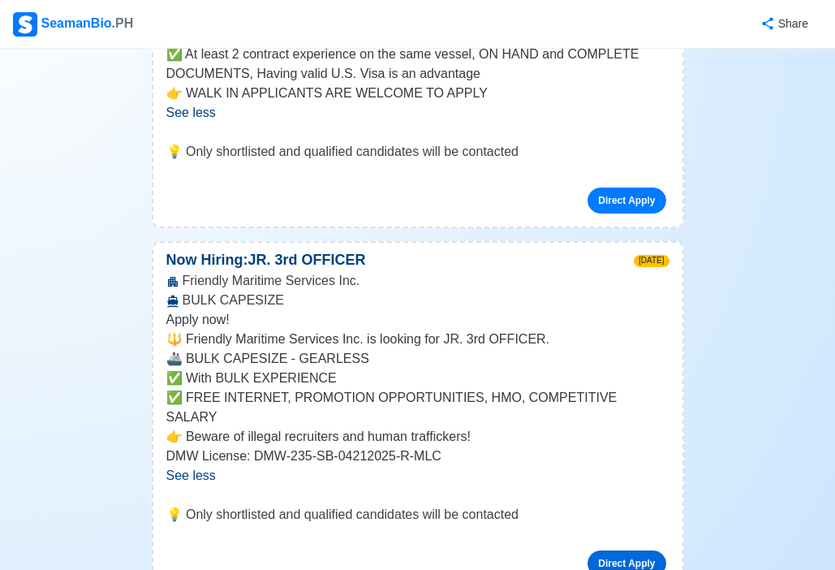
click at [649, 550] on link "Direct Apply" at bounding box center [627, 563] width 78 height 26
click at [615, 550] on link "Direct Apply" at bounding box center [627, 563] width 78 height 26
click at [603, 550] on link "Direct Apply" at bounding box center [627, 563] width 78 height 26
click at [658, 550] on link "Direct Apply" at bounding box center [627, 563] width 78 height 26
click at [651, 550] on link "Direct Apply" at bounding box center [627, 563] width 78 height 26
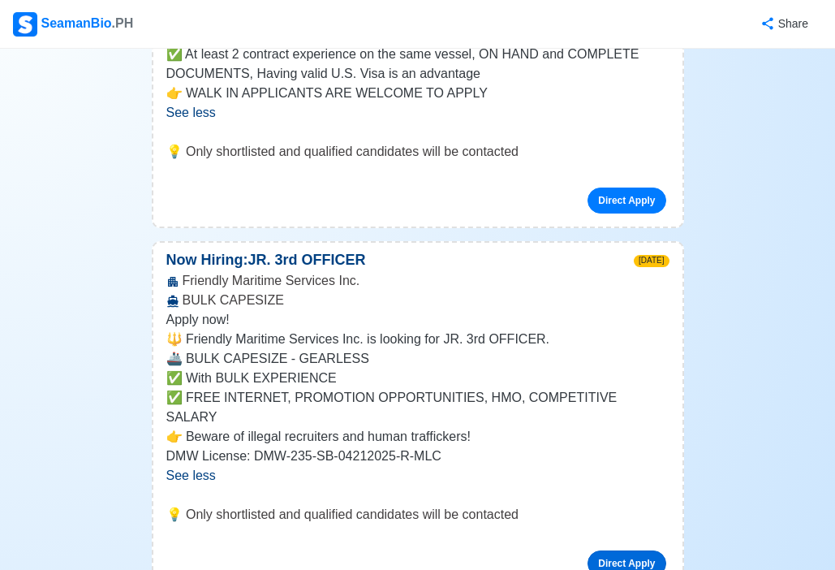
click at [651, 550] on link "Direct Apply" at bounding box center [627, 563] width 78 height 26
